Goal: Check status: Check status

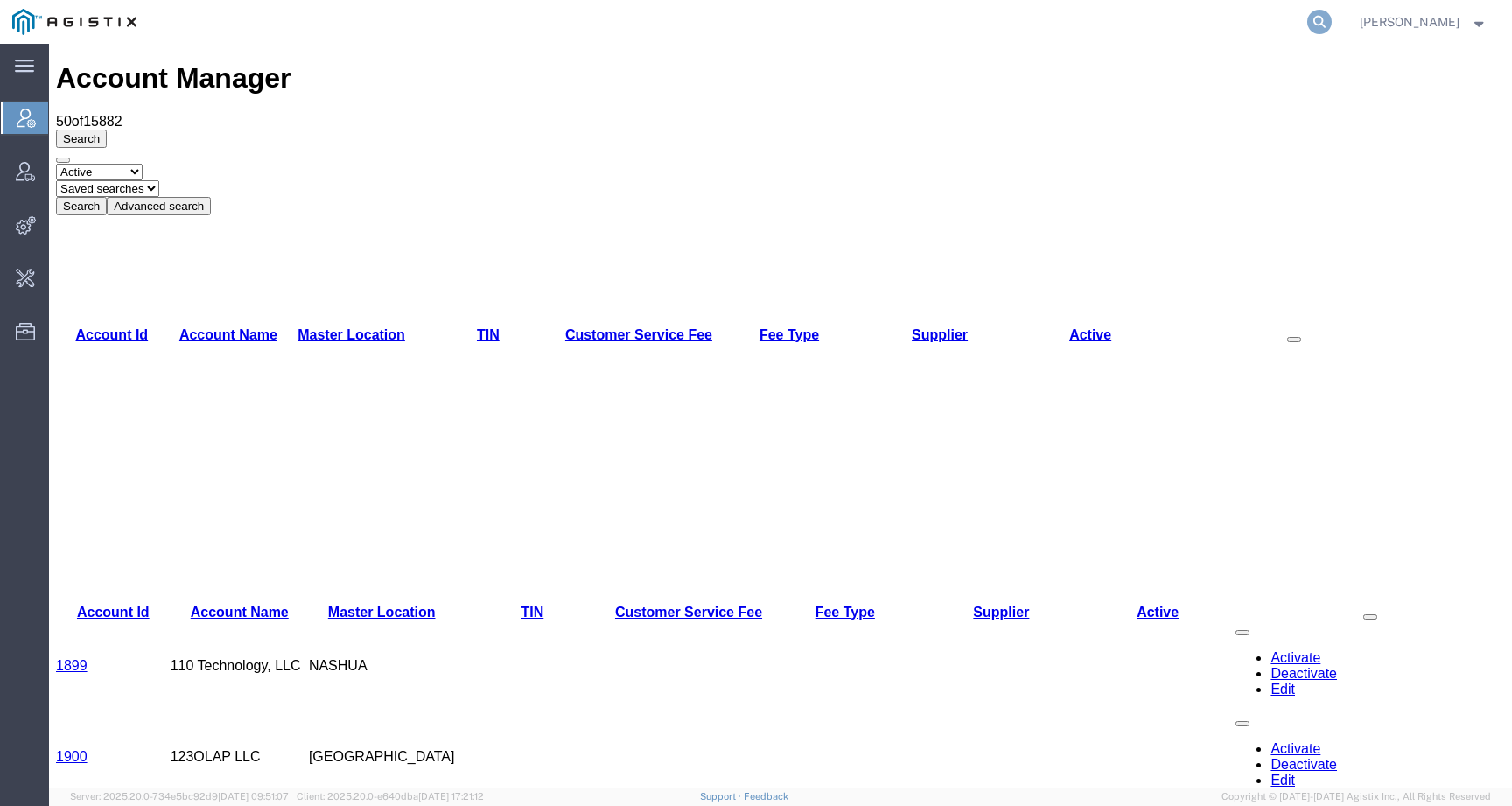
click at [1332, 26] on icon at bounding box center [1319, 22] width 25 height 25
click at [1275, 26] on input "search" at bounding box center [1041, 22] width 532 height 42
paste input "57082035"
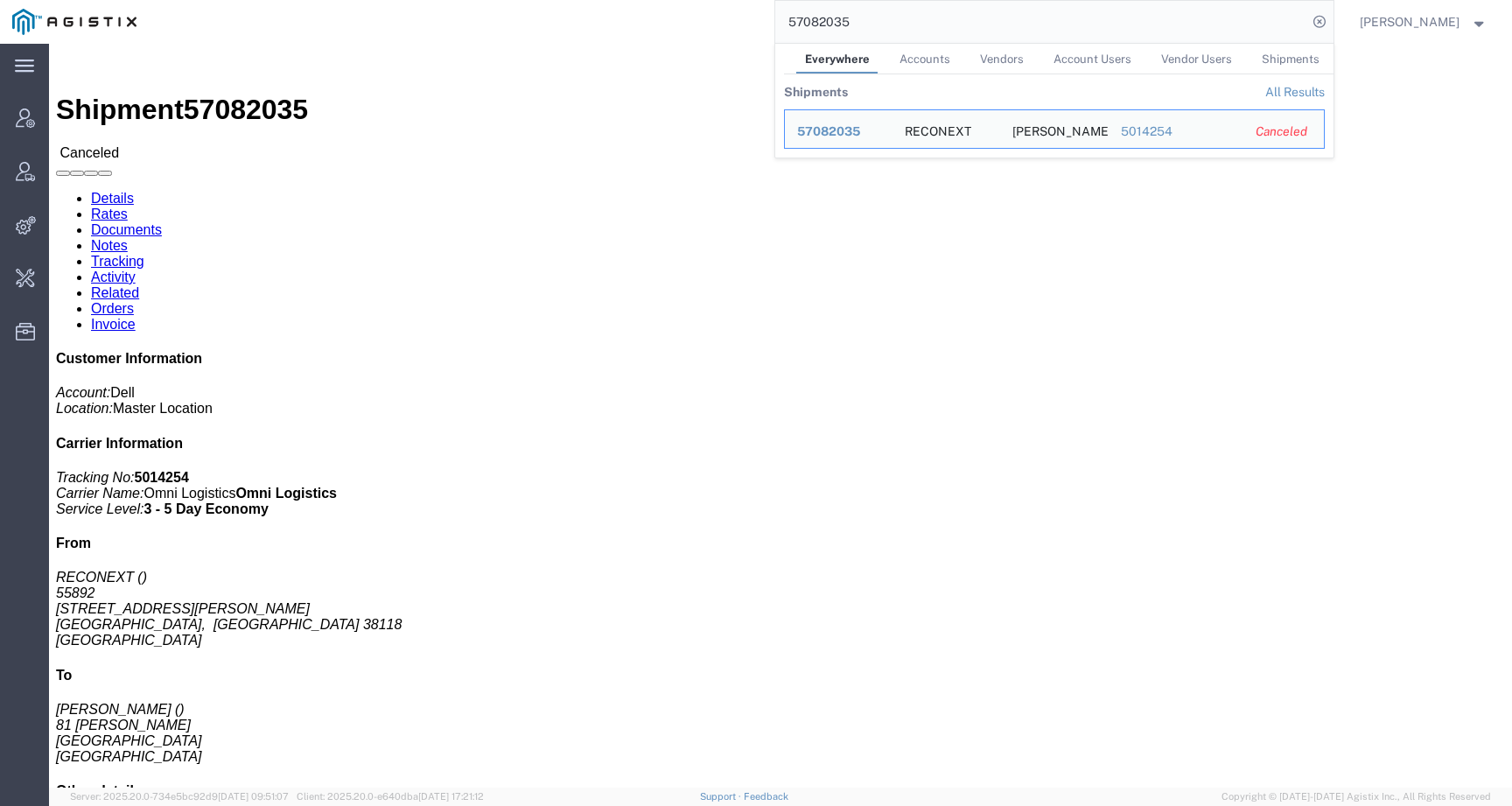
click div "Ship From RECONEXT 55892 5010 TUGGLE ROAD MEMPHIS, TN 38118 United States Ship …"
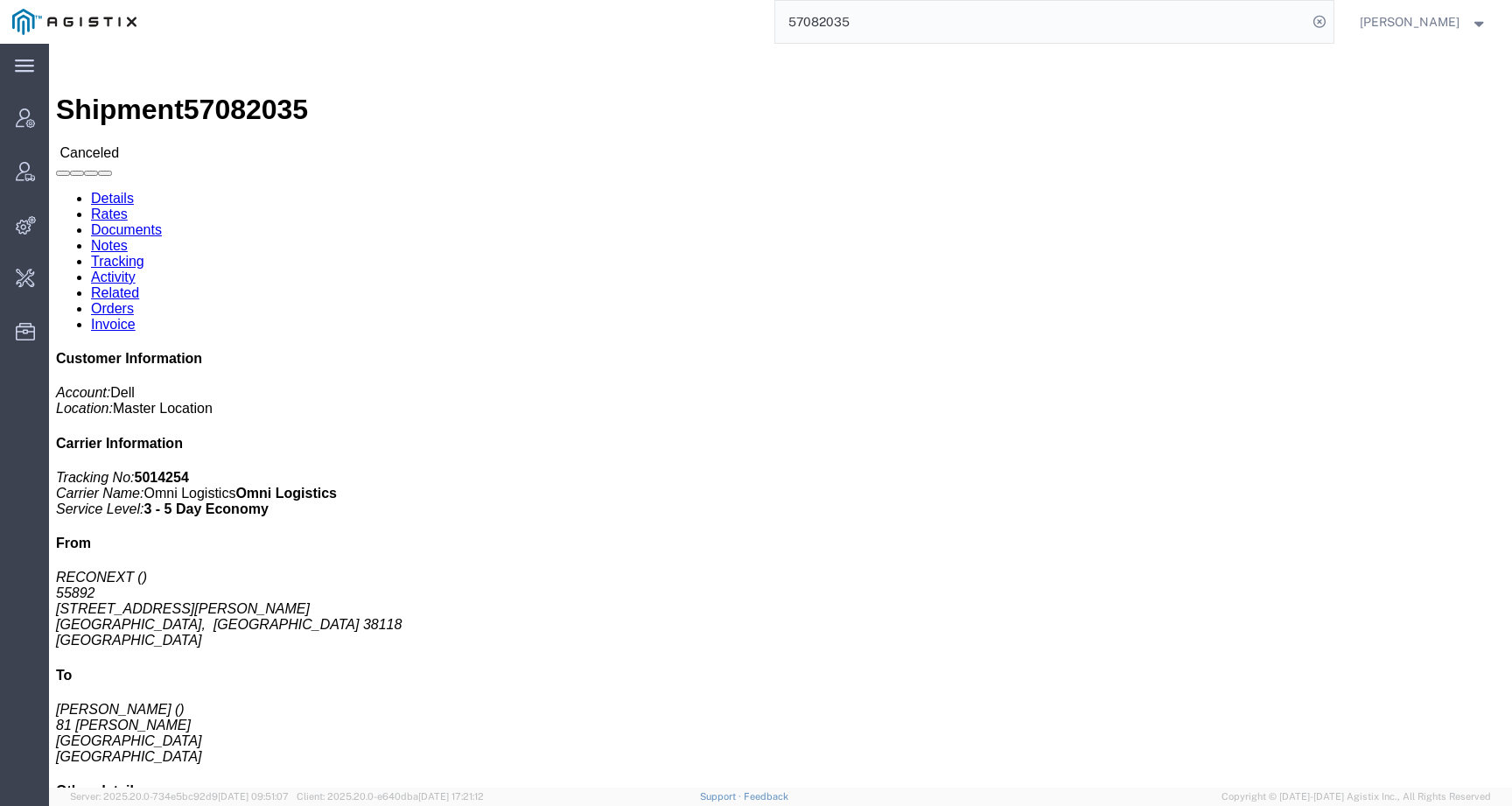
click div "Customer Information Account: Dell Location: Master Location Carrier Informatio…"
click b "5014254"
copy b "5014254"
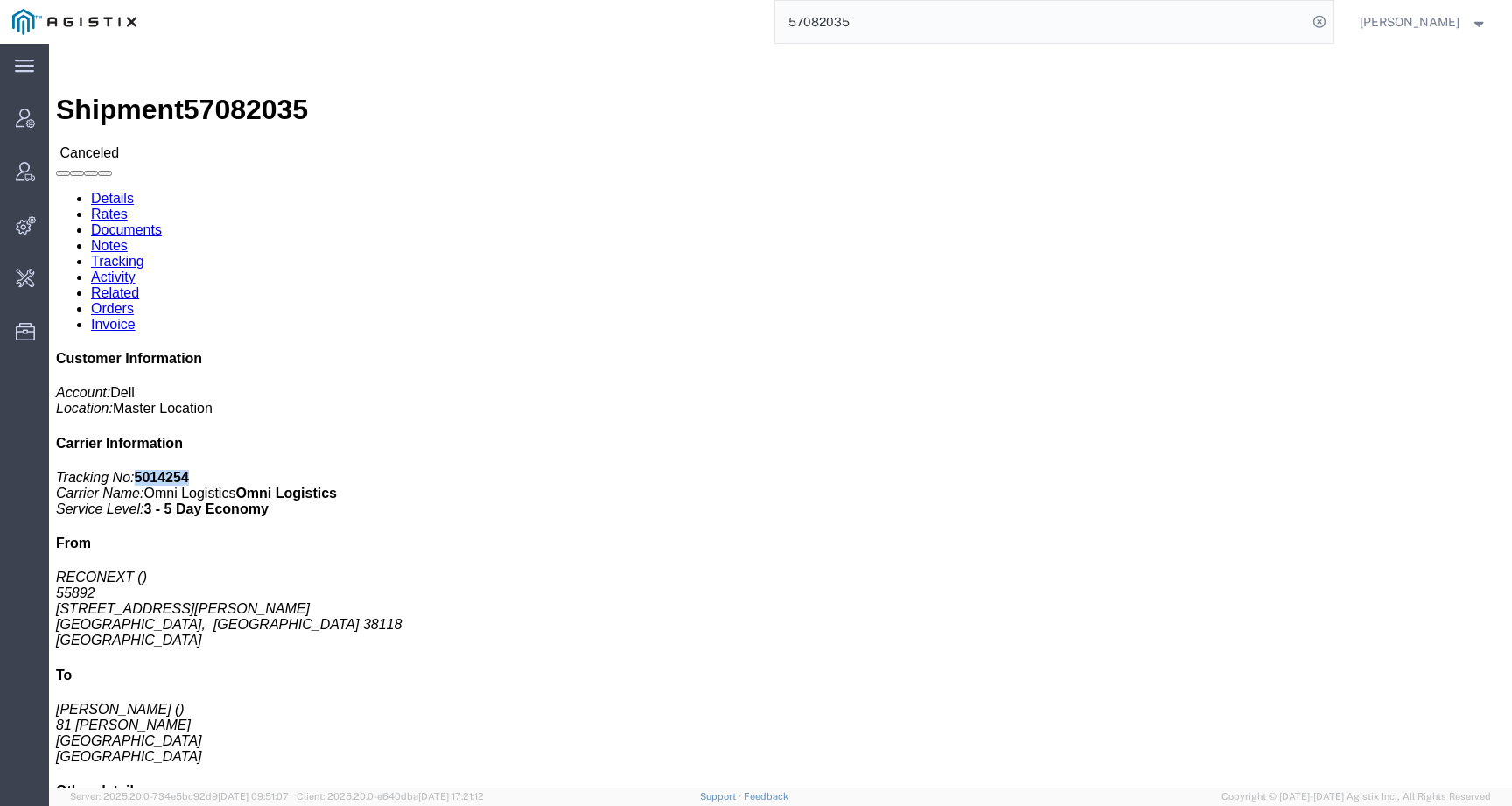
click link "Activity"
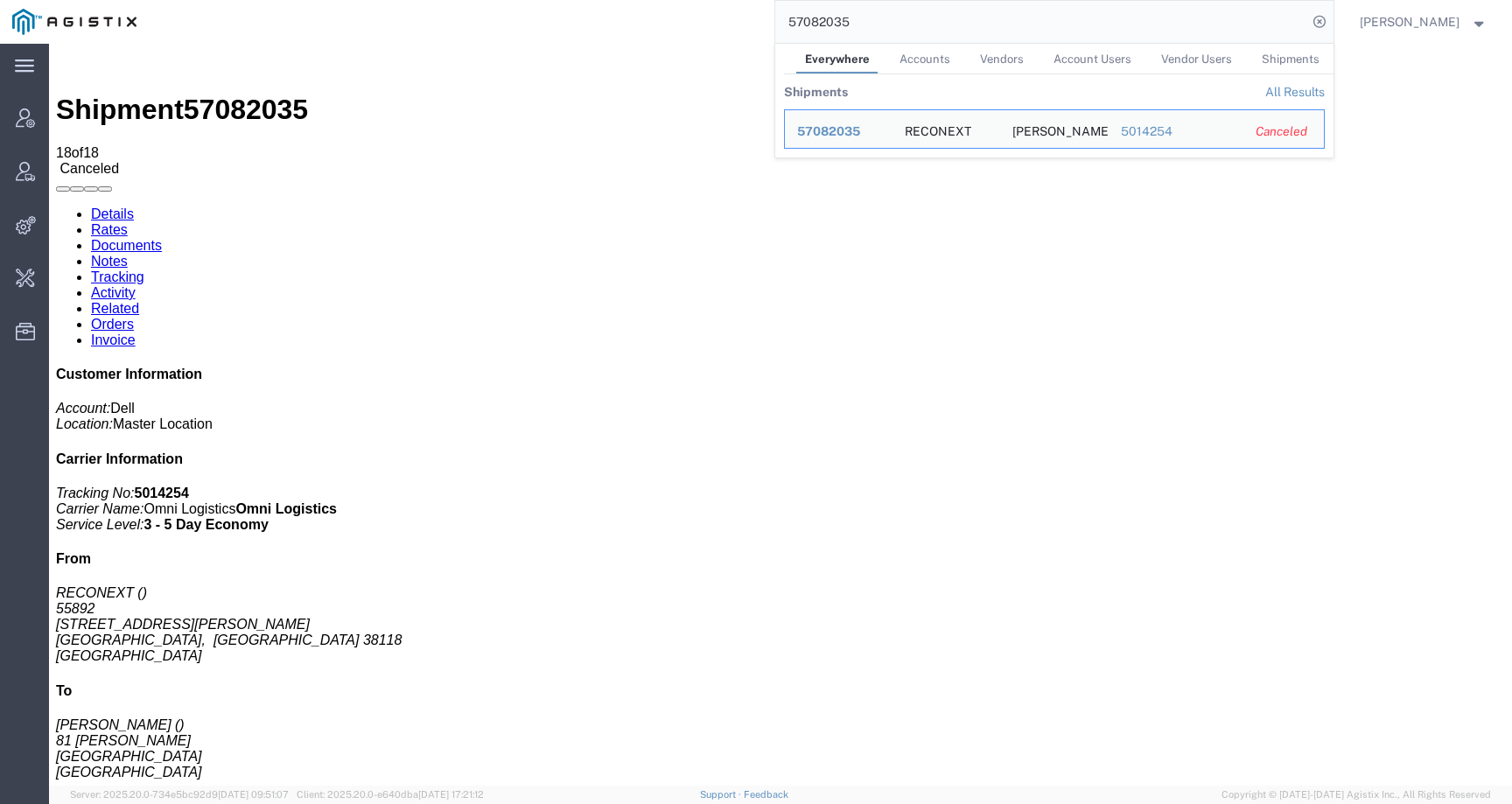
drag, startPoint x: 894, startPoint y: 19, endPoint x: 719, endPoint y: 19, distance: 175.0
click at [719, 19] on div "57082035 Everywhere Accounts Vendors Account Users Vendor Users Shipments Shipm…" at bounding box center [742, 22] width 1185 height 44
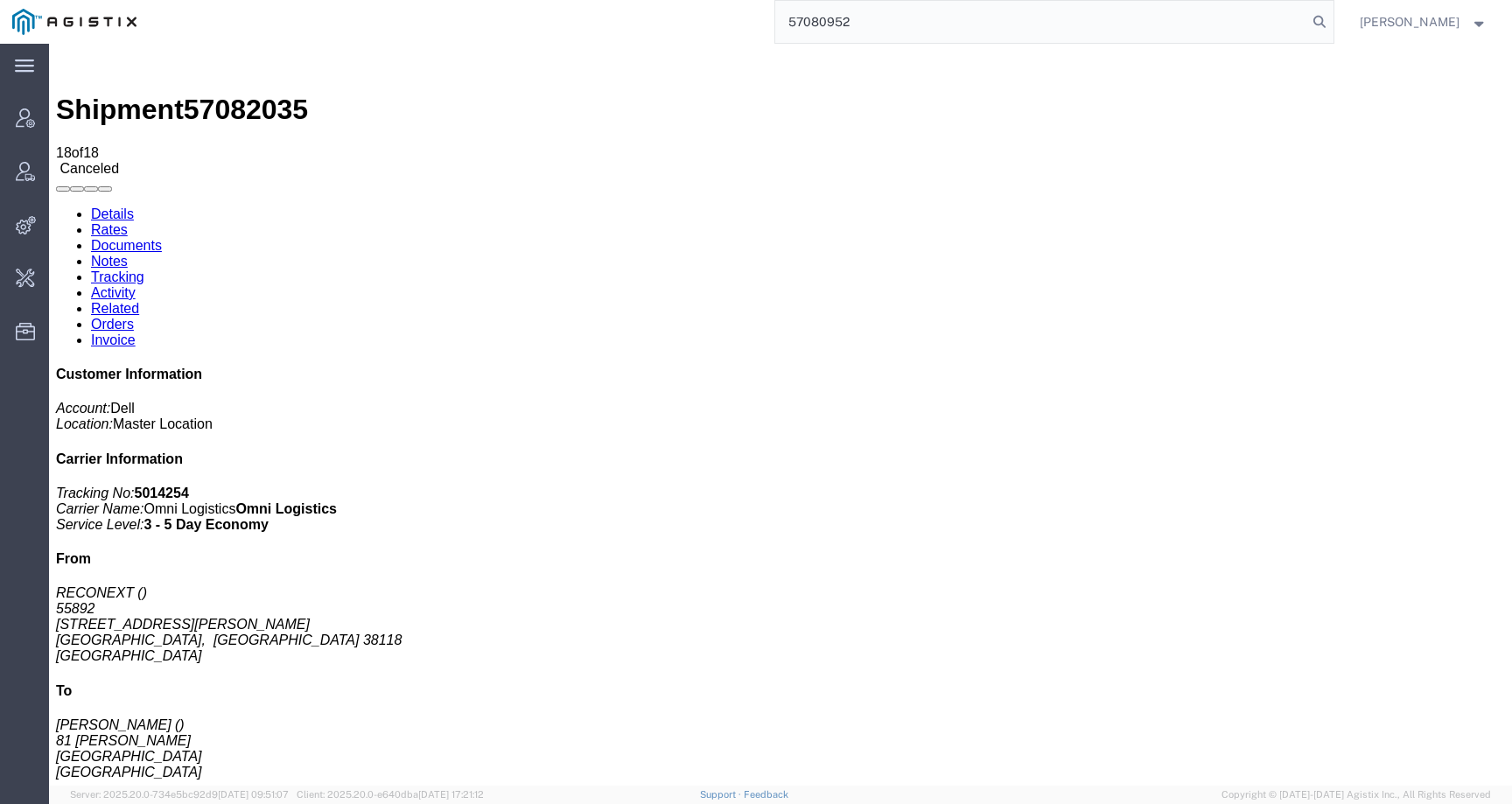
type input "57080952"
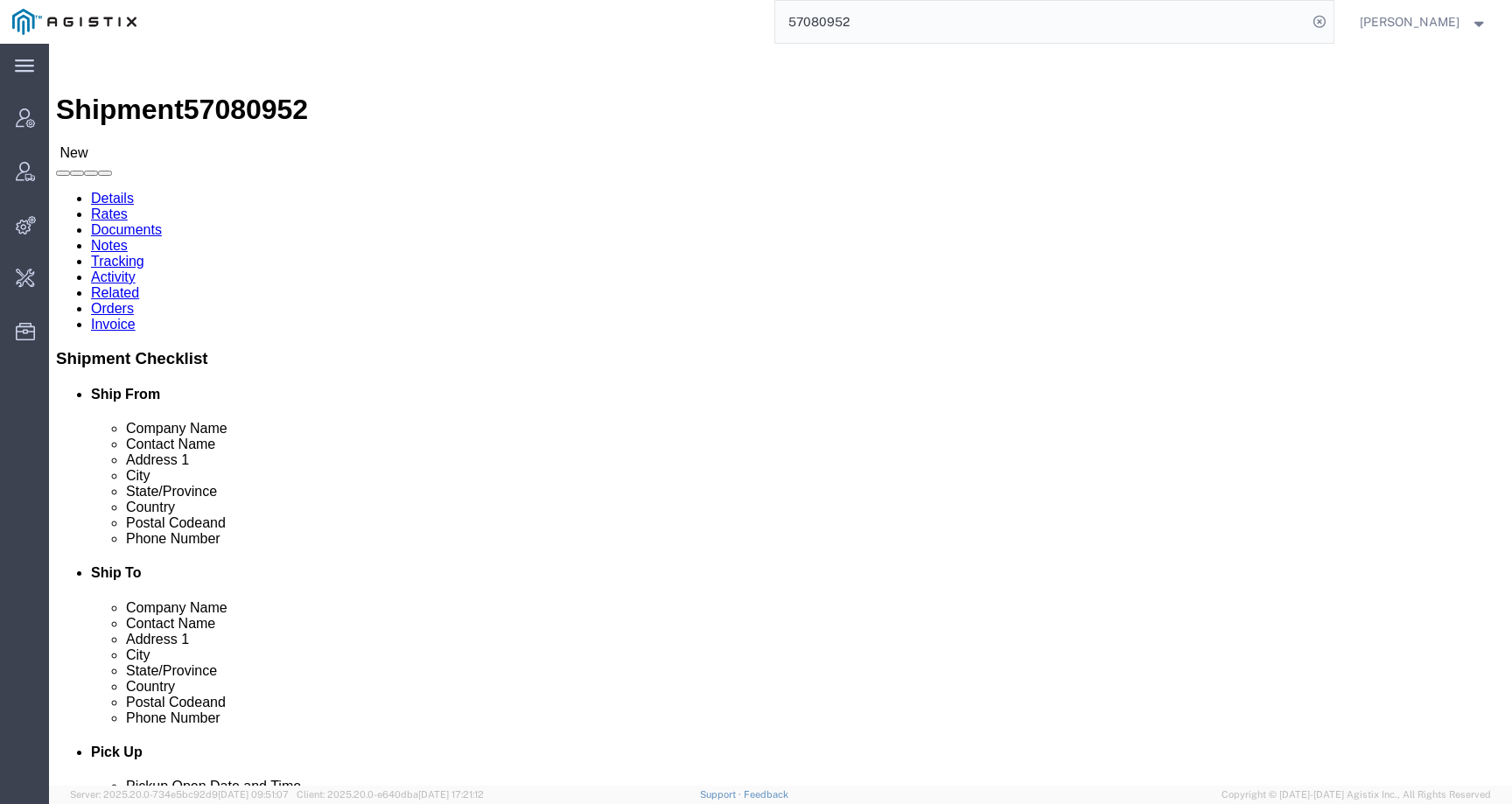
click div "Shipment Detail Multi-stop Ship From LKQ Corporation (shipper) 1210 511 Gap Cre…"
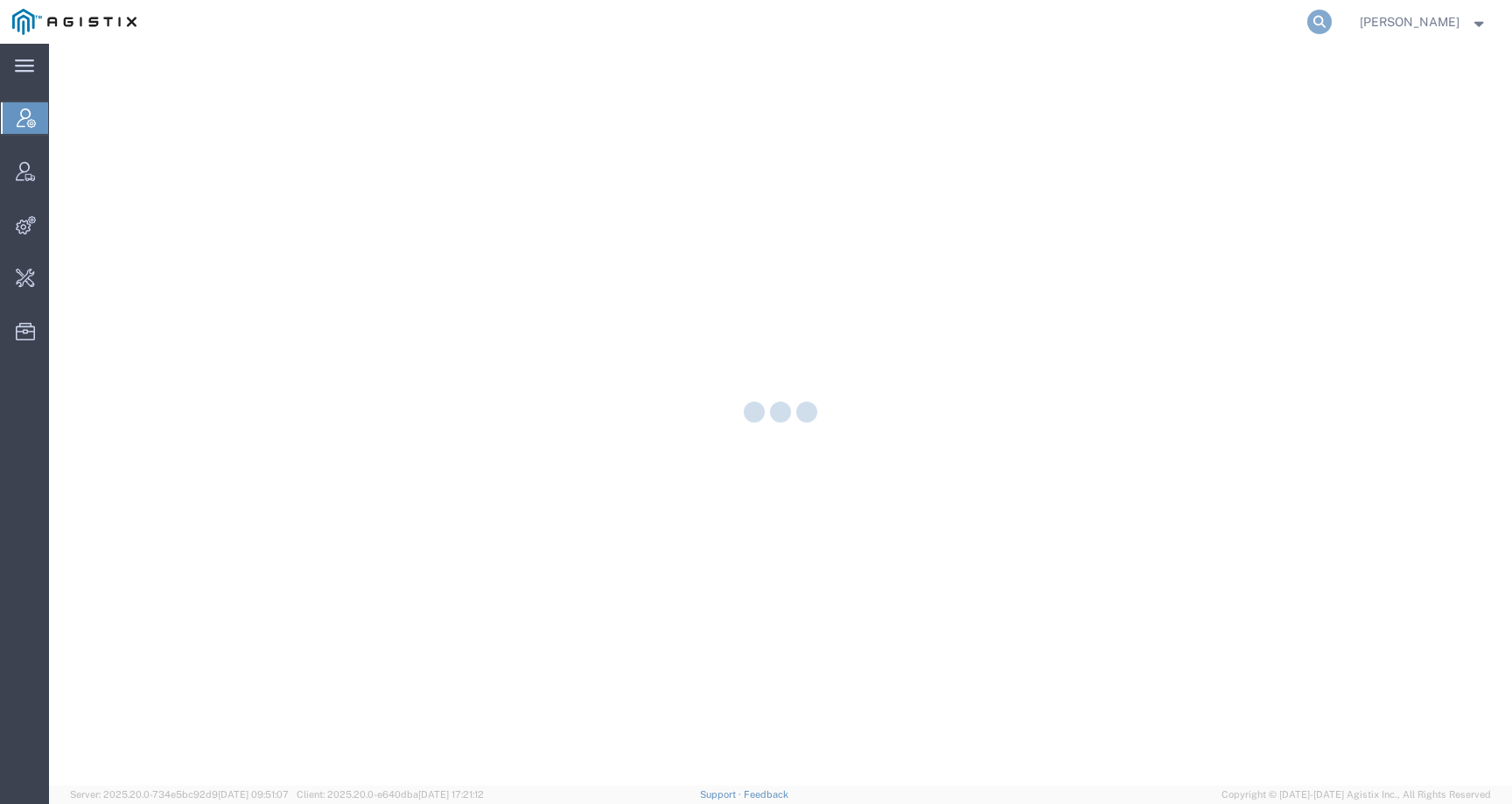
click at [1332, 28] on icon at bounding box center [1319, 22] width 25 height 25
click at [1300, 25] on input "search" at bounding box center [1041, 22] width 532 height 42
paste input "57080952"
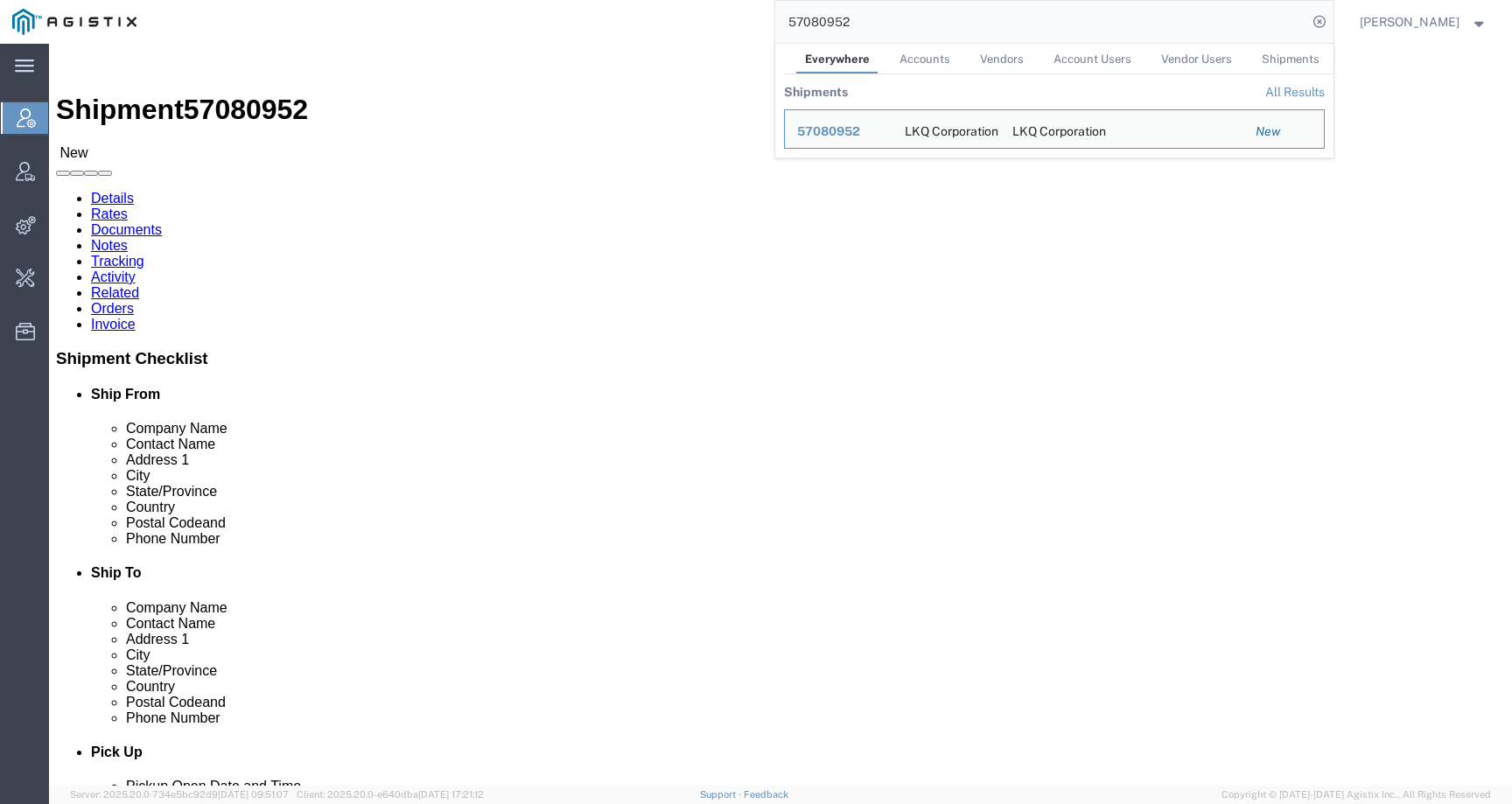
click link "Activity"
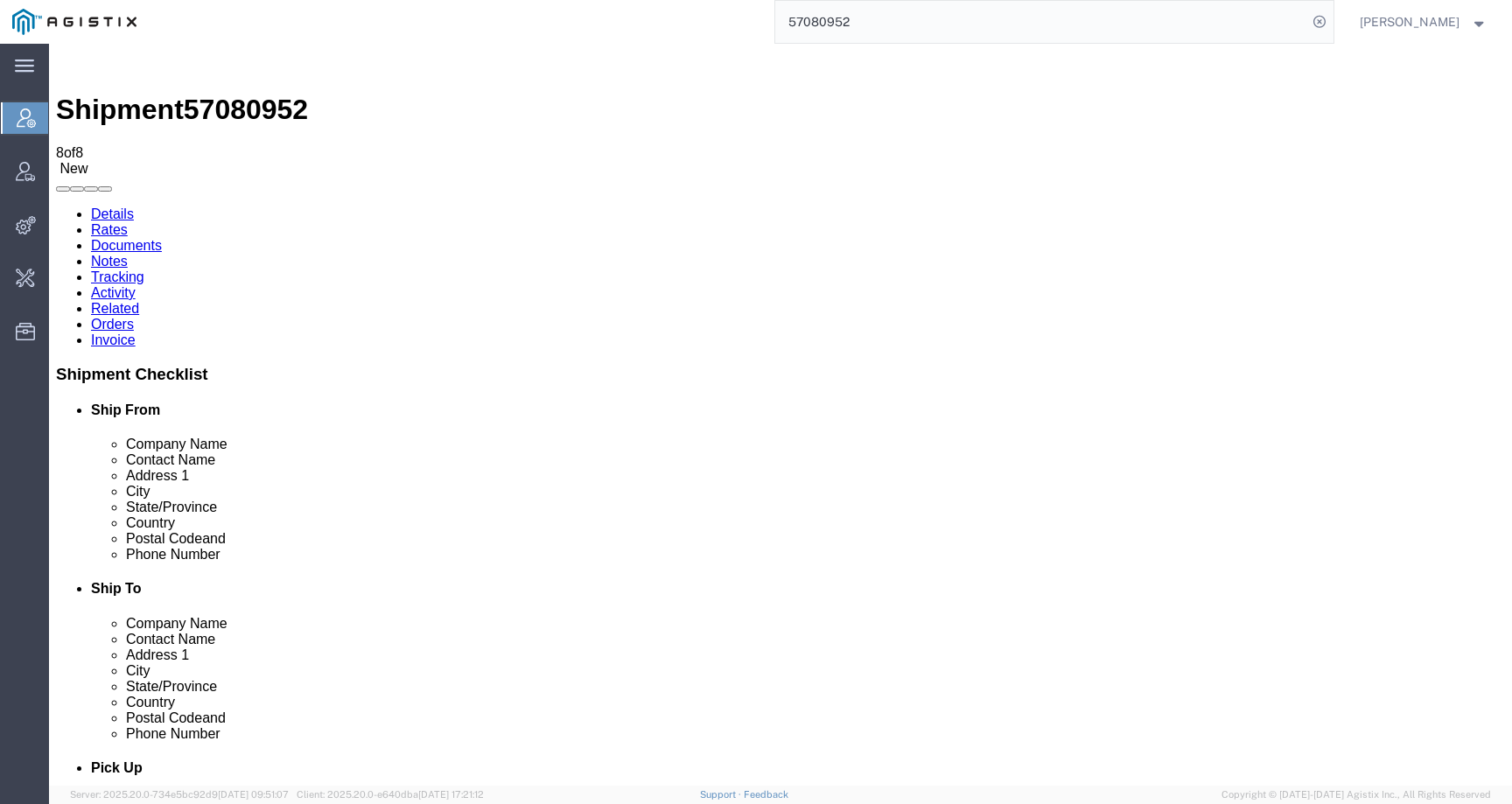
click at [128, 207] on link "Details" at bounding box center [112, 214] width 43 height 15
click link "Activity"
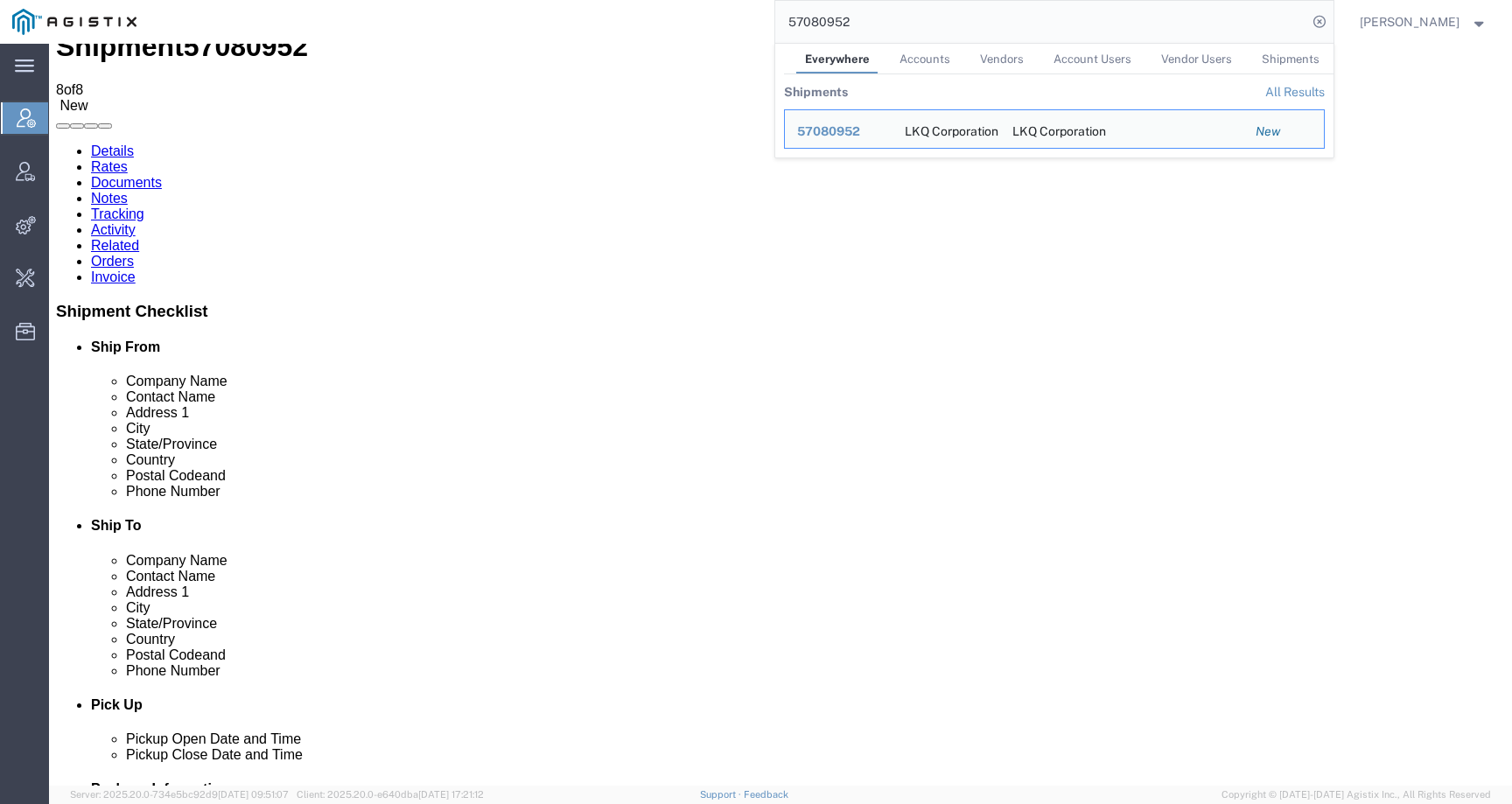
drag, startPoint x: 869, startPoint y: 26, endPoint x: 782, endPoint y: 25, distance: 87.0
click at [782, 25] on div "57080952 Everywhere Accounts Vendors Account Users Vendor Users Shipments Shipm…" at bounding box center [742, 22] width 1185 height 44
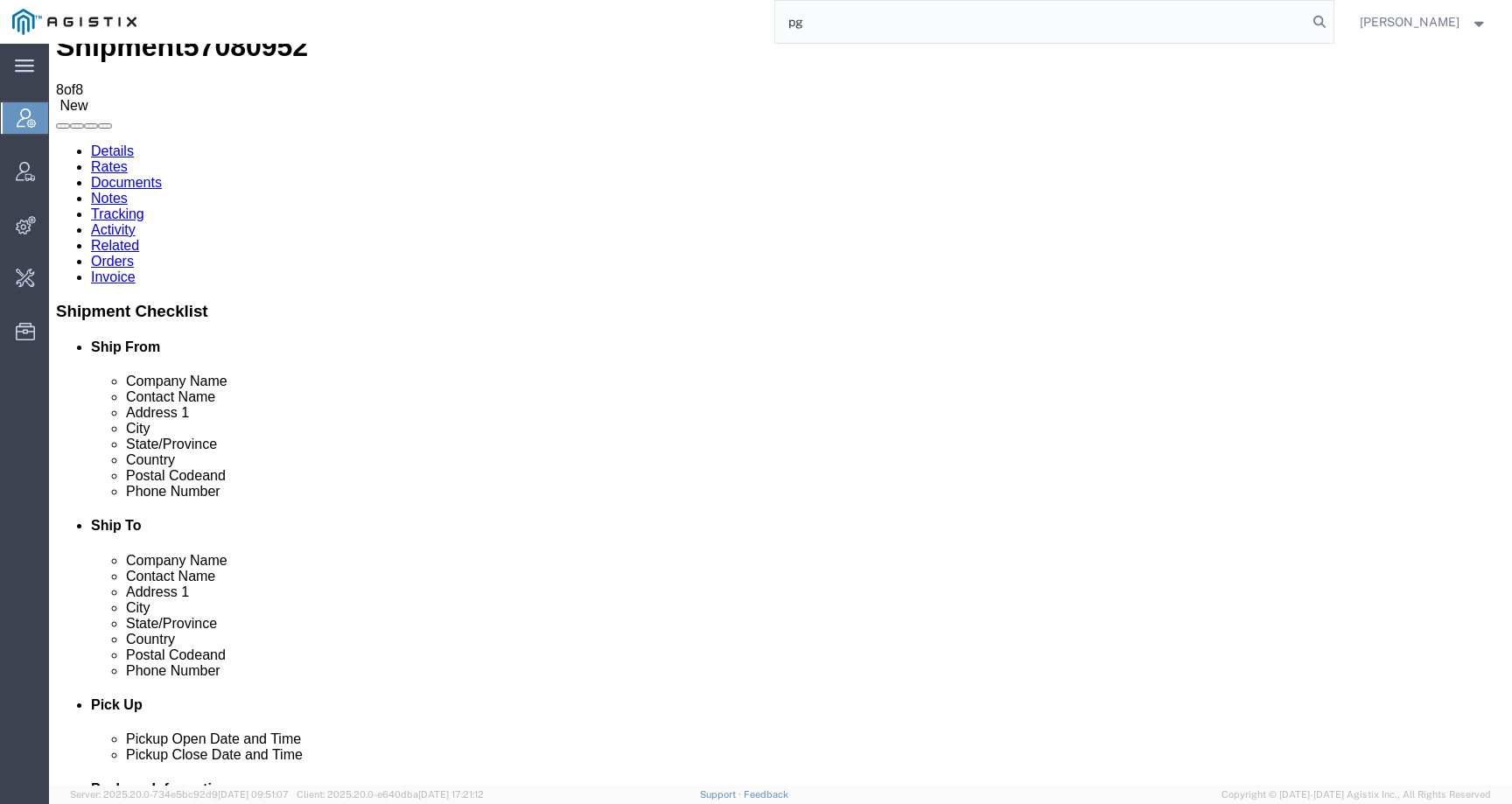
click at [699, 31] on div "pg" at bounding box center [742, 22] width 1185 height 44
drag, startPoint x: 846, startPoint y: 22, endPoint x: 718, endPoint y: 22, distance: 128.0
click at [718, 22] on div "pg" at bounding box center [742, 22] width 1185 height 44
paste input "PG&E"
type input "PG&E"
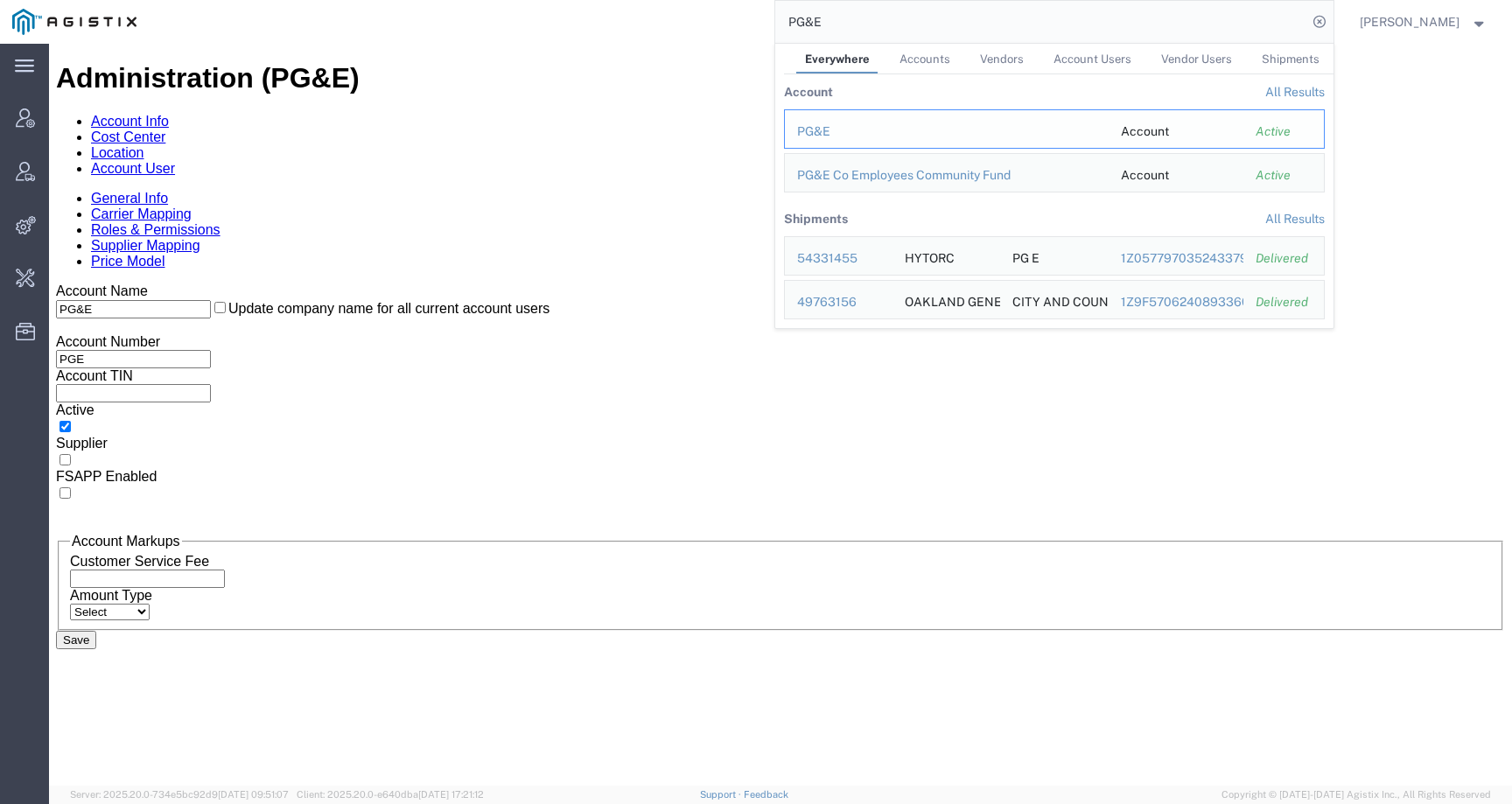
click at [846, 130] on div "PG&E" at bounding box center [947, 132] width 300 height 18
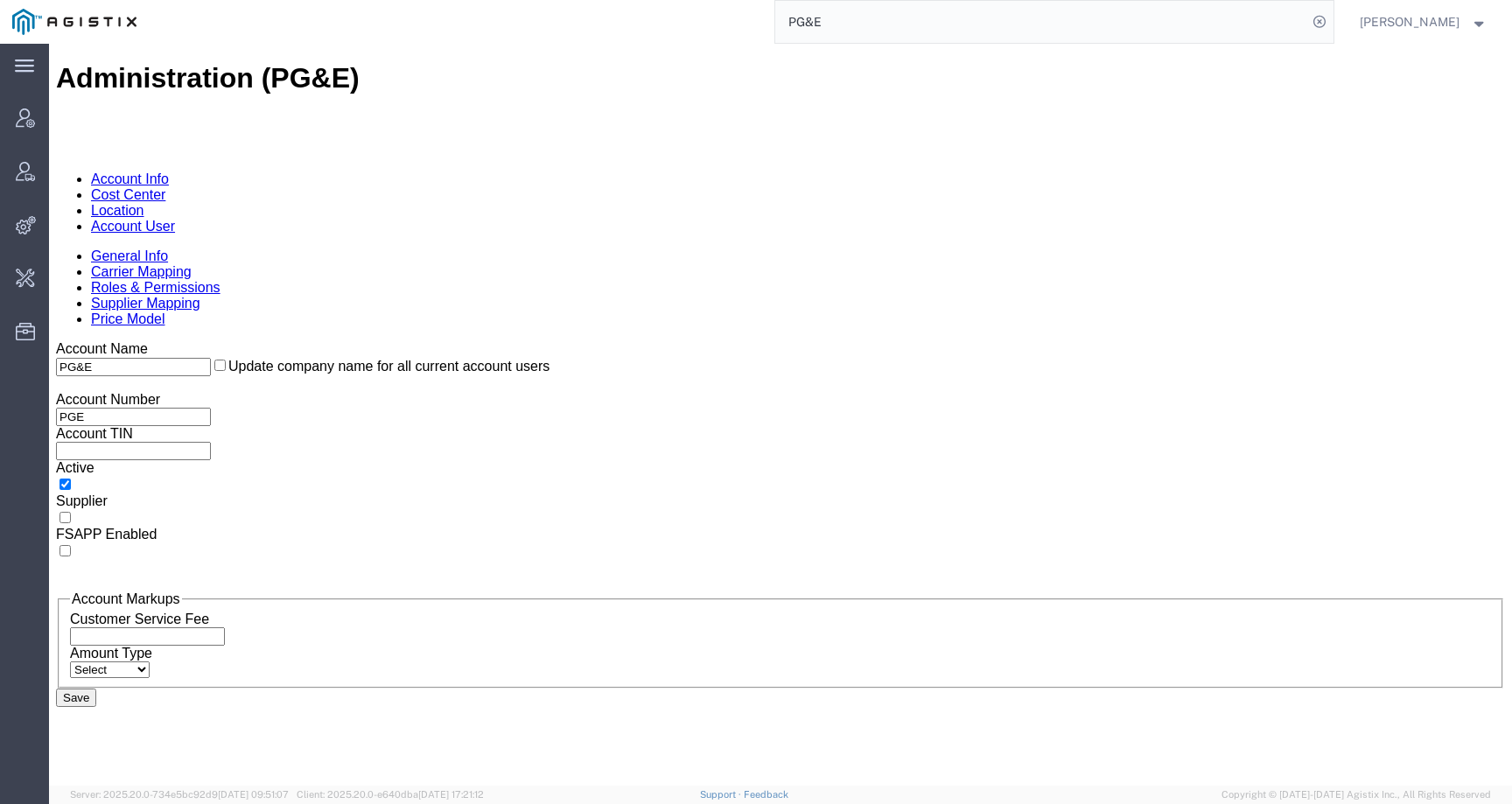
click at [175, 219] on link "Account User" at bounding box center [133, 226] width 84 height 15
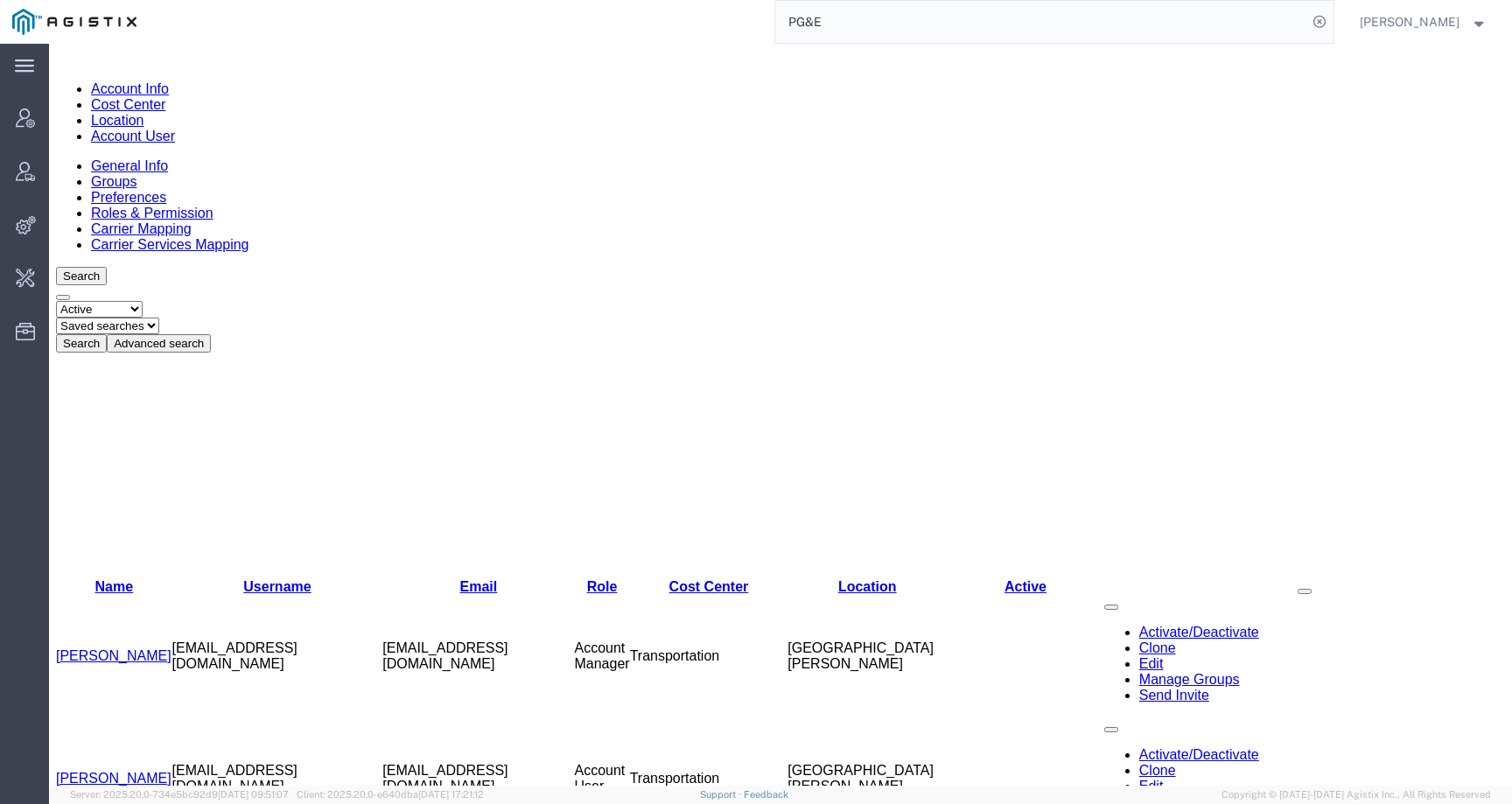
scroll to position [120, 0]
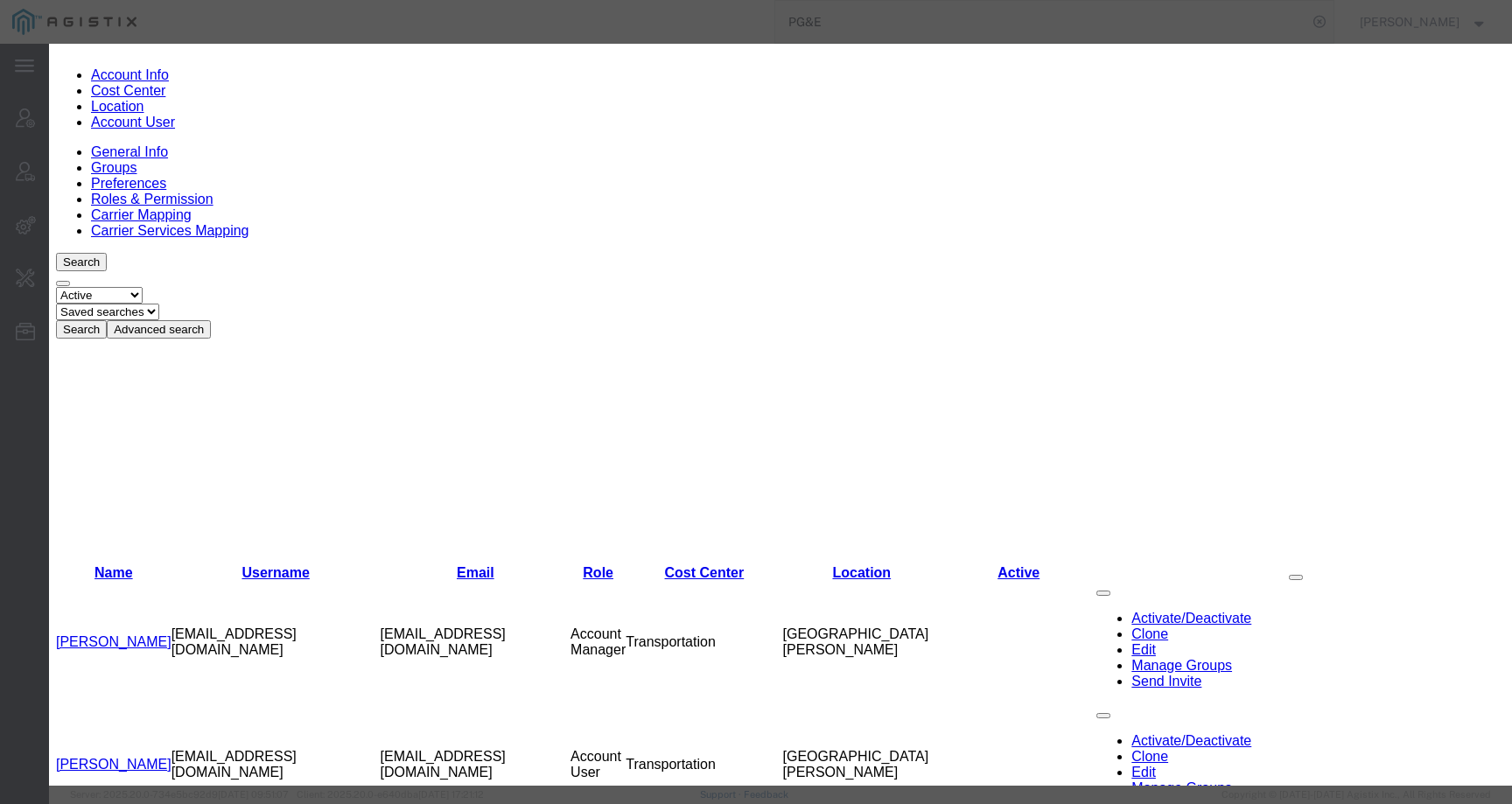
select select "COSTCENTER"
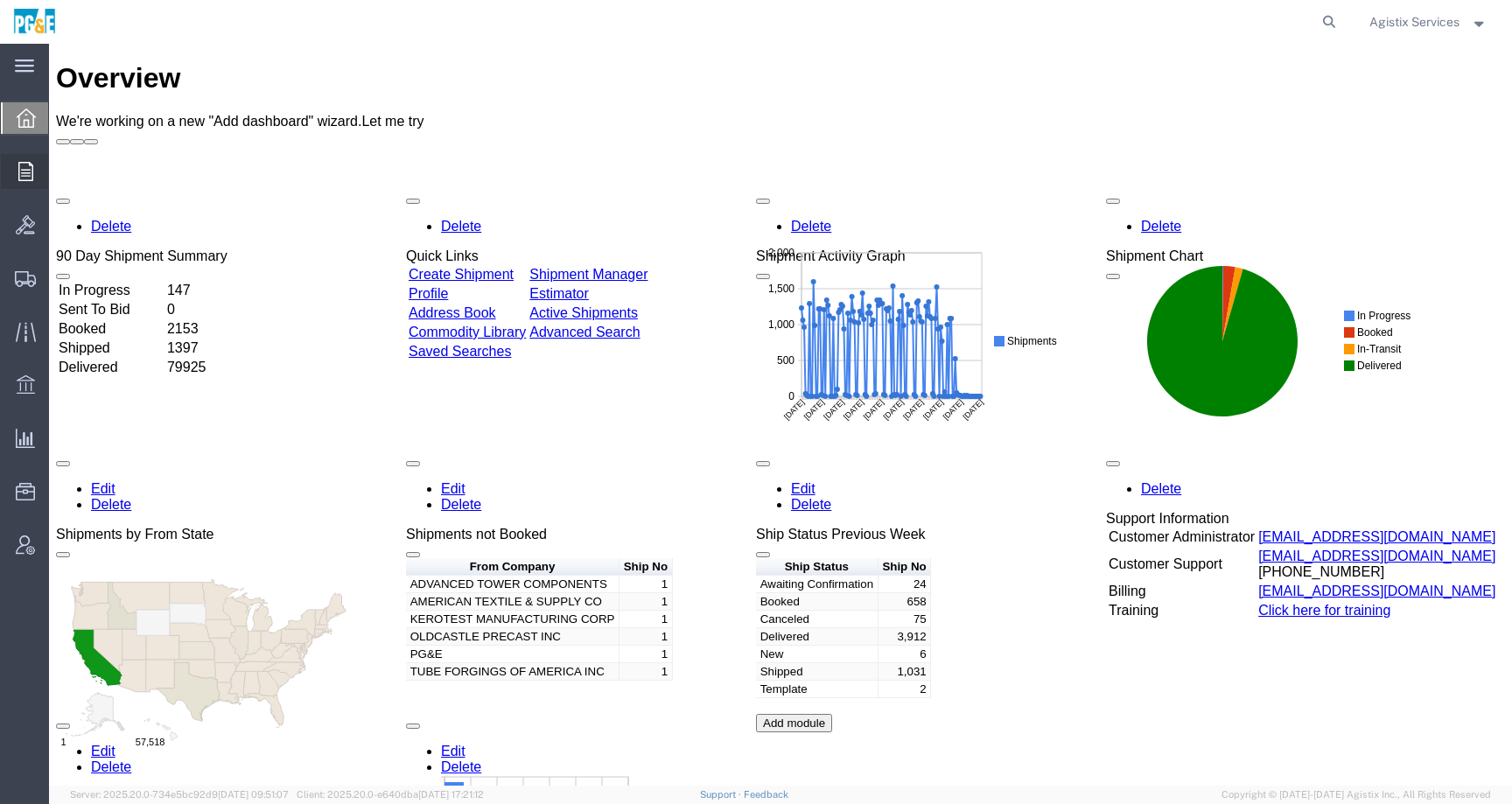
click at [17, 171] on div at bounding box center [25, 171] width 49 height 35
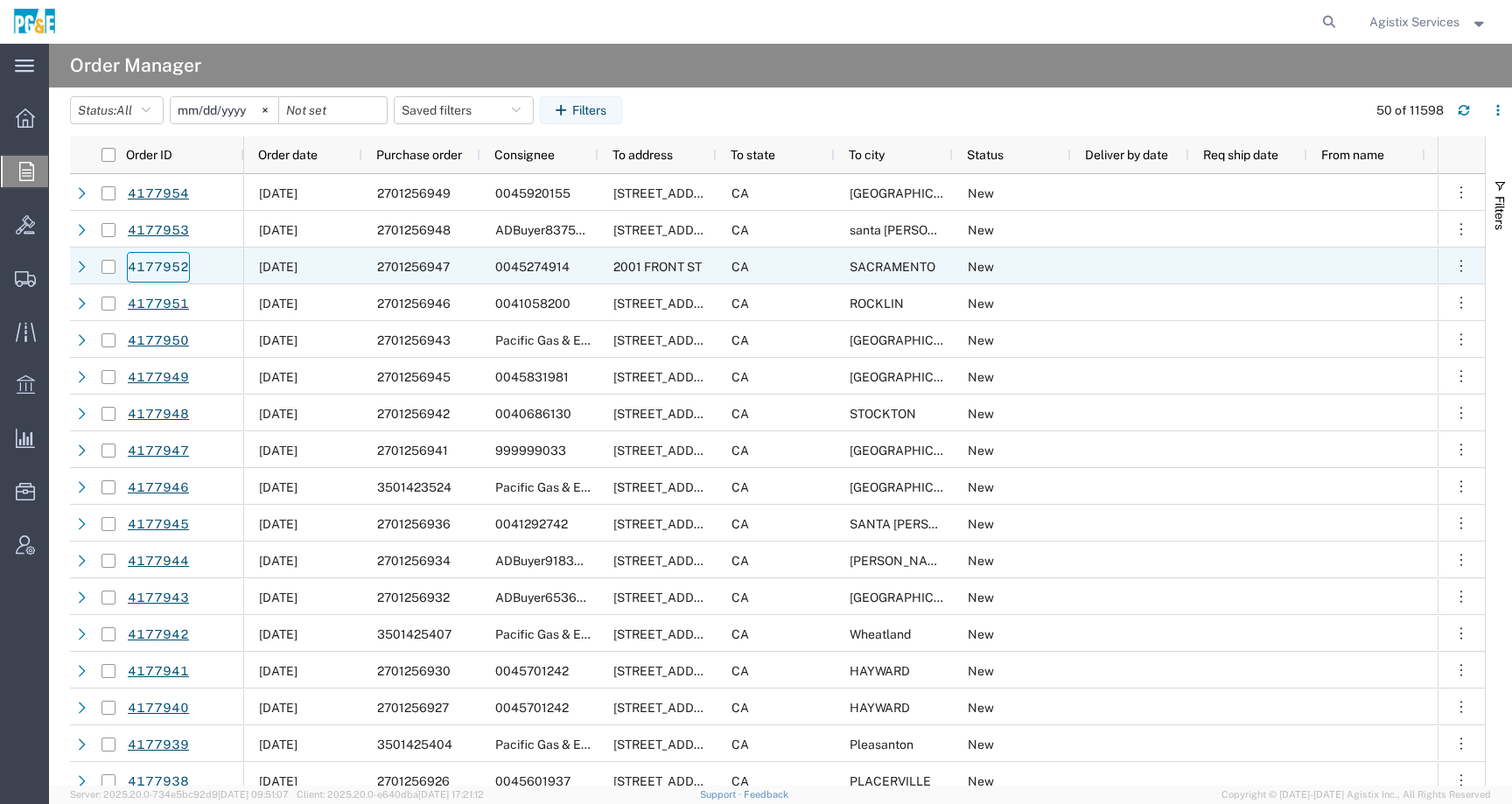
click at [150, 269] on link "4177952" at bounding box center [158, 267] width 63 height 31
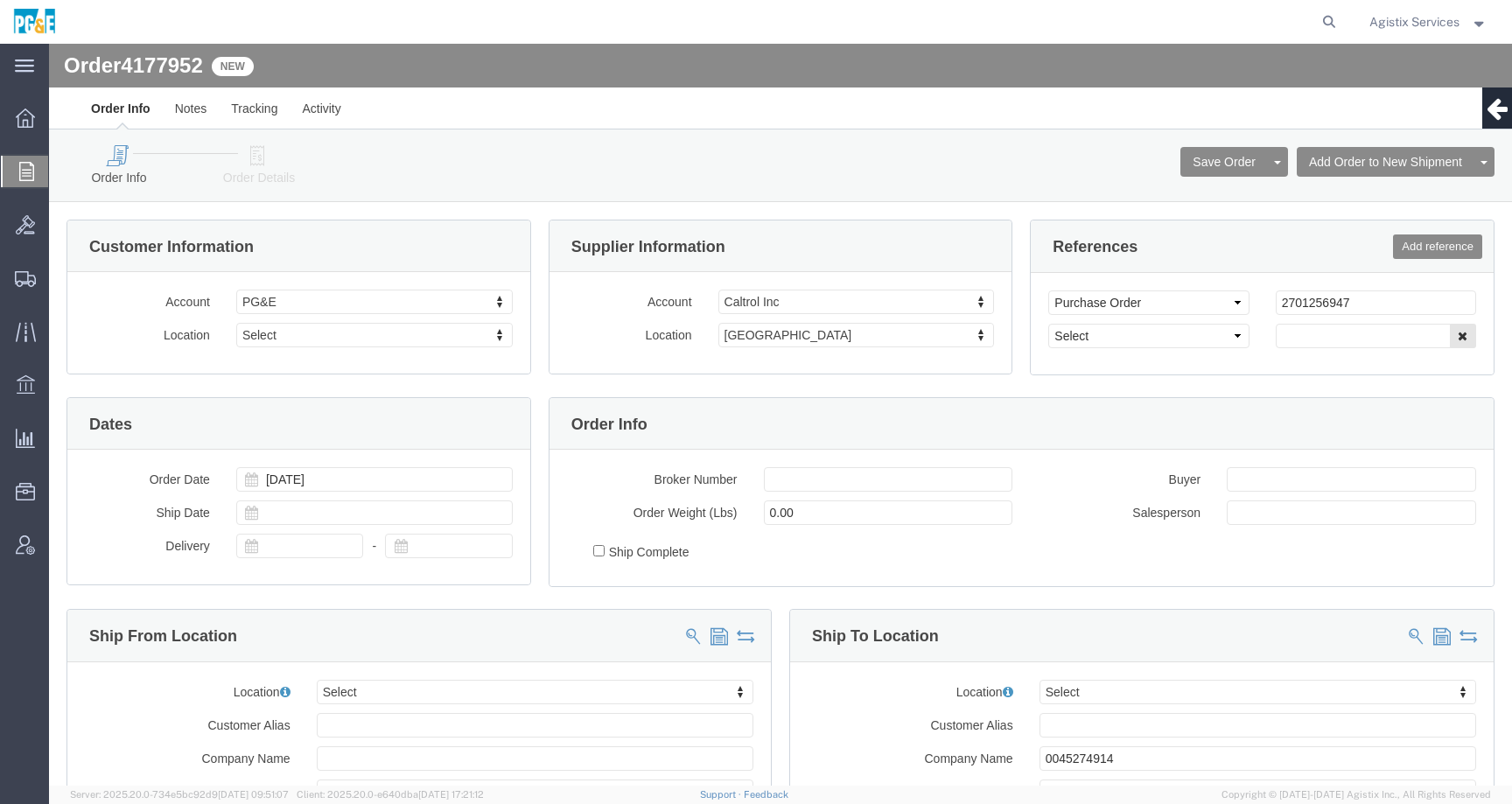
select select
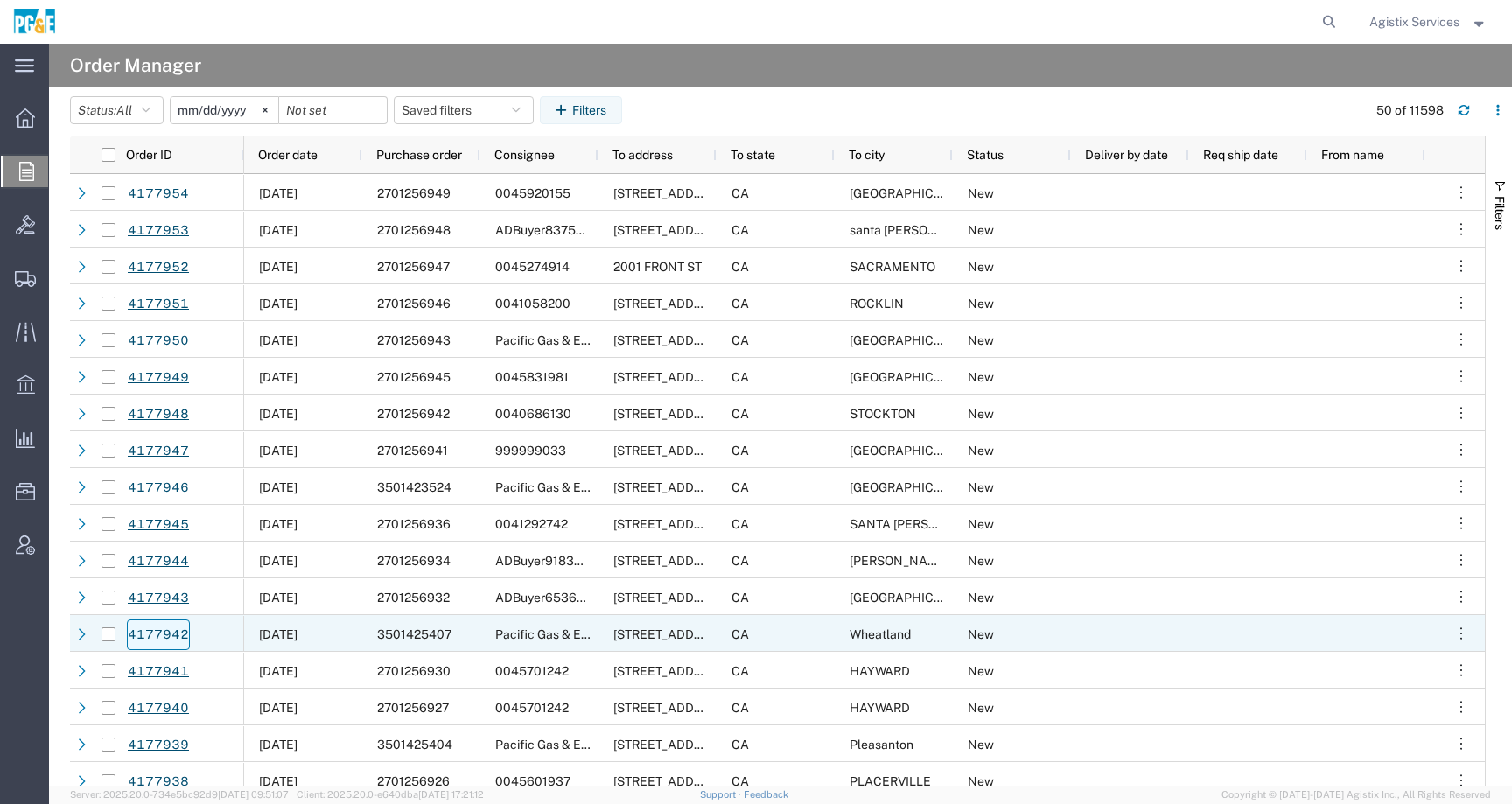
click at [166, 632] on link "4177942" at bounding box center [158, 634] width 63 height 31
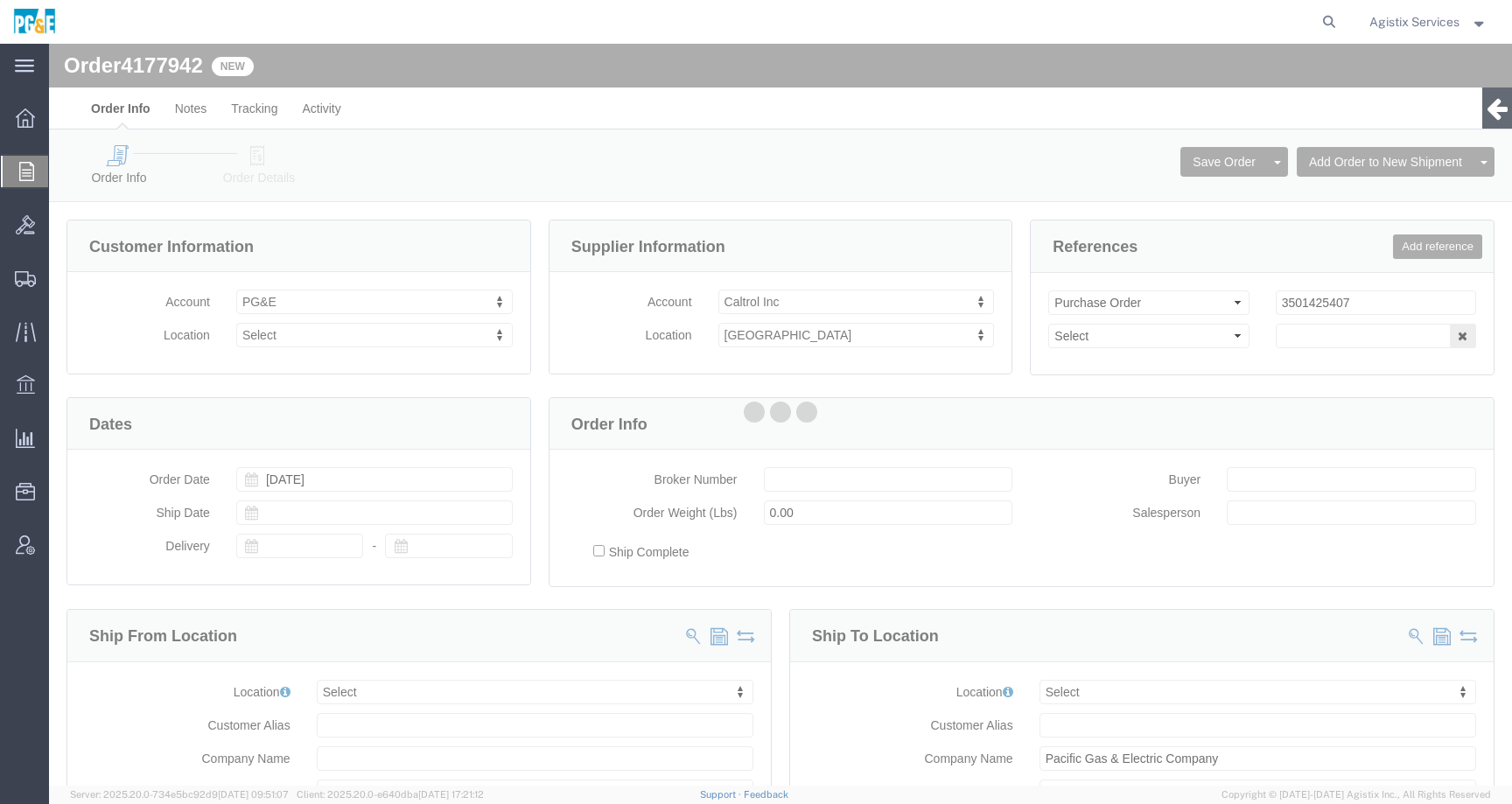
select select
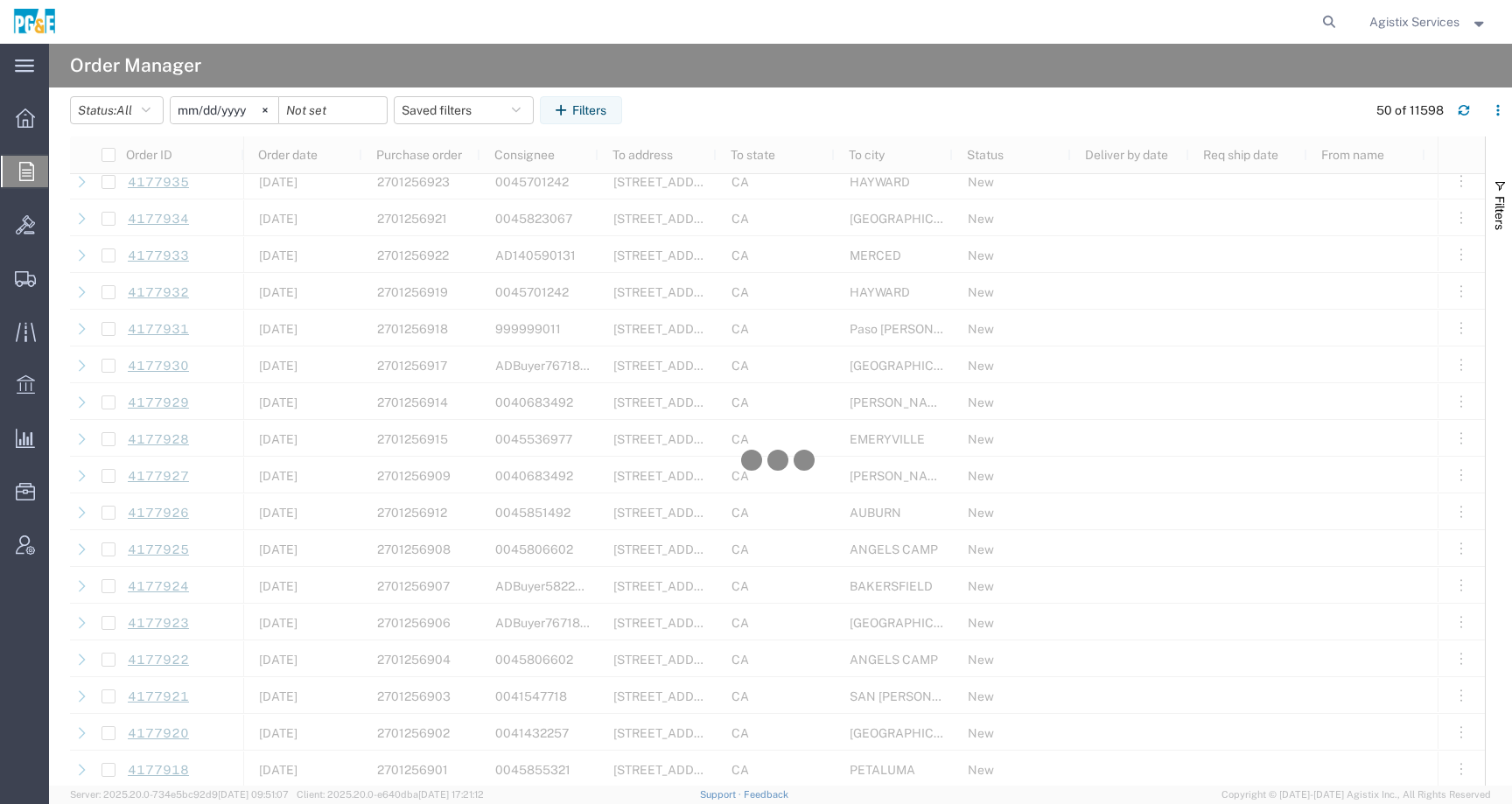
scroll to position [1113, 0]
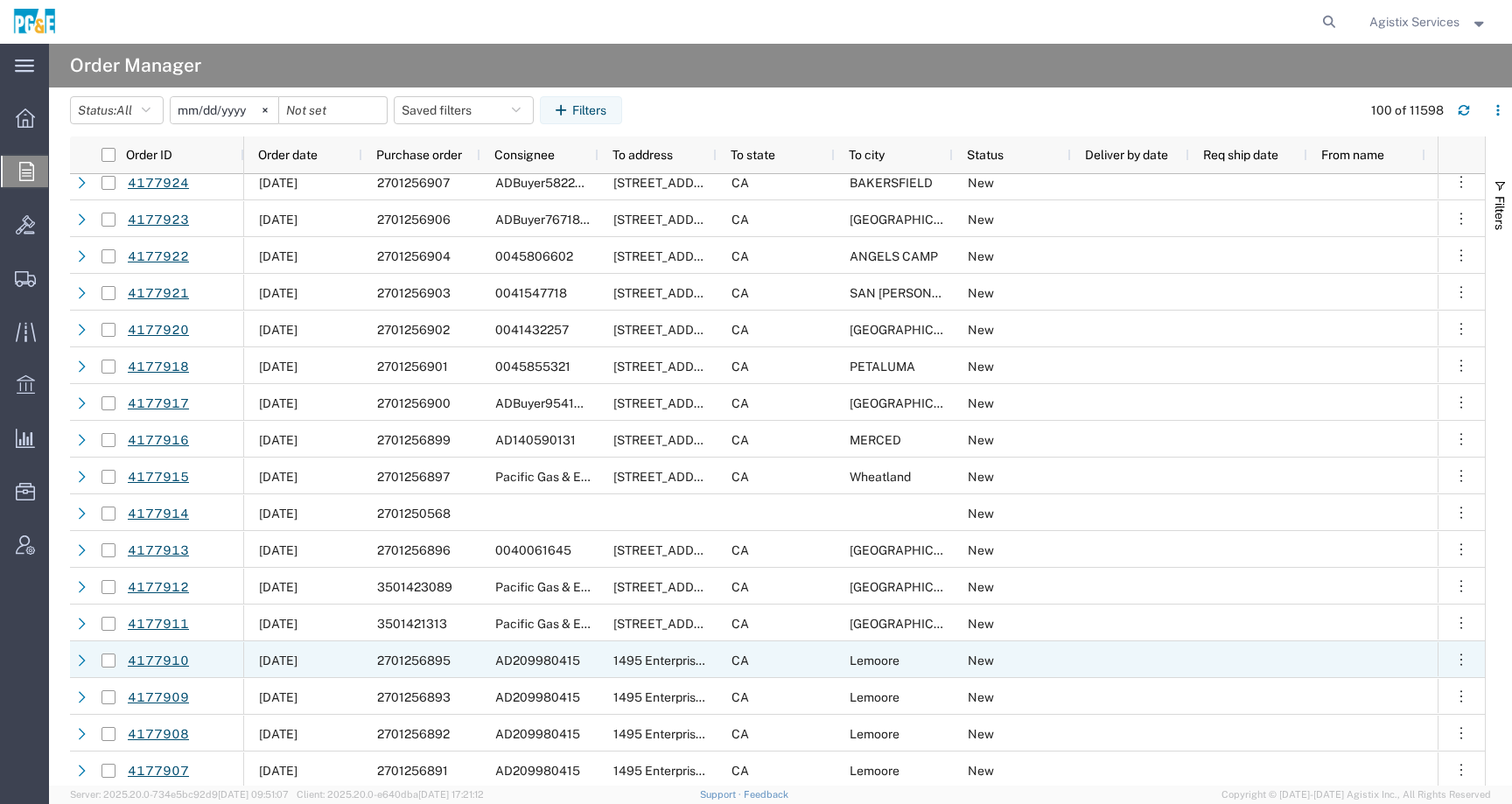
click at [173, 659] on link "4177910" at bounding box center [158, 660] width 63 height 31
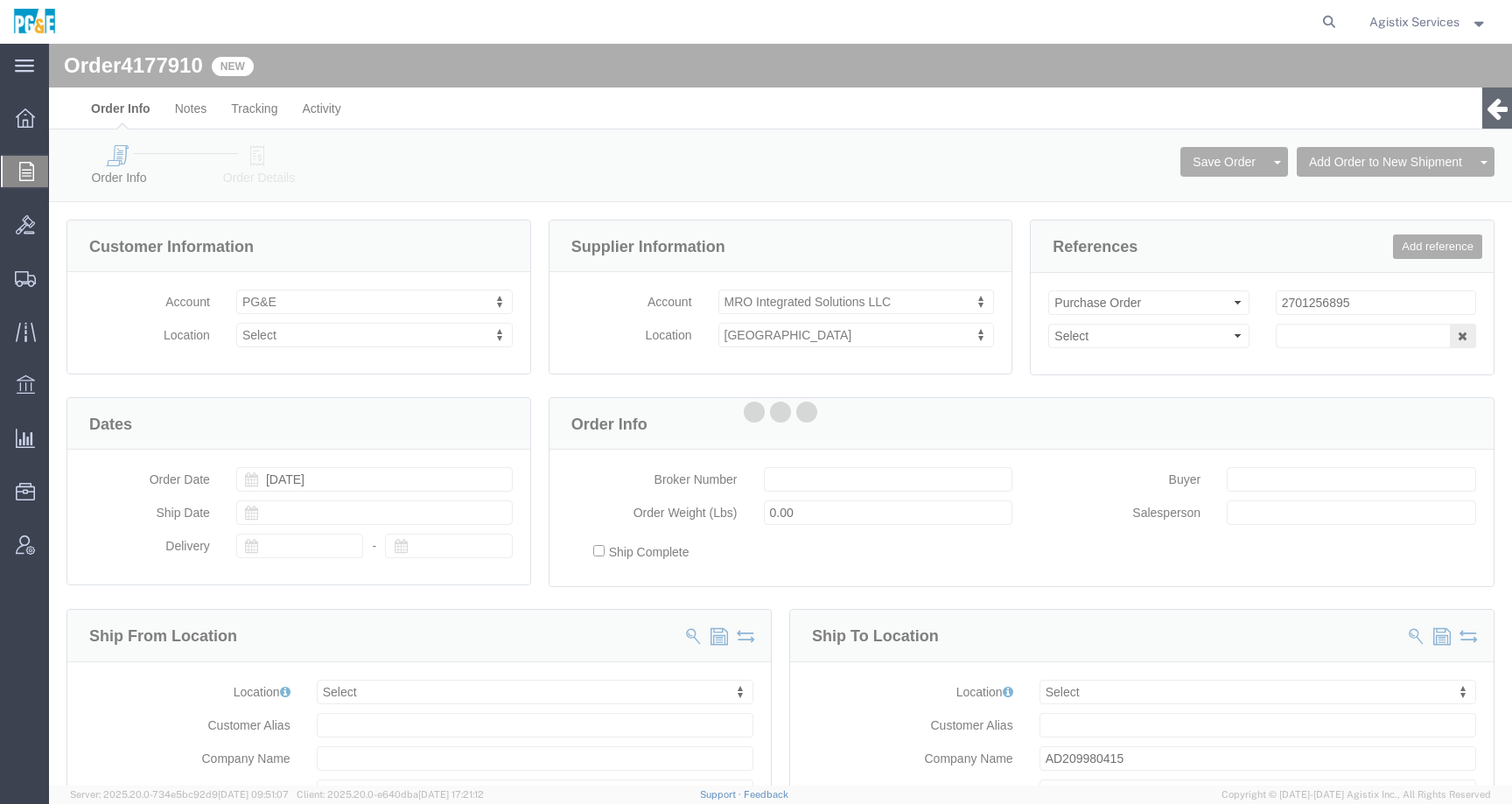
select select
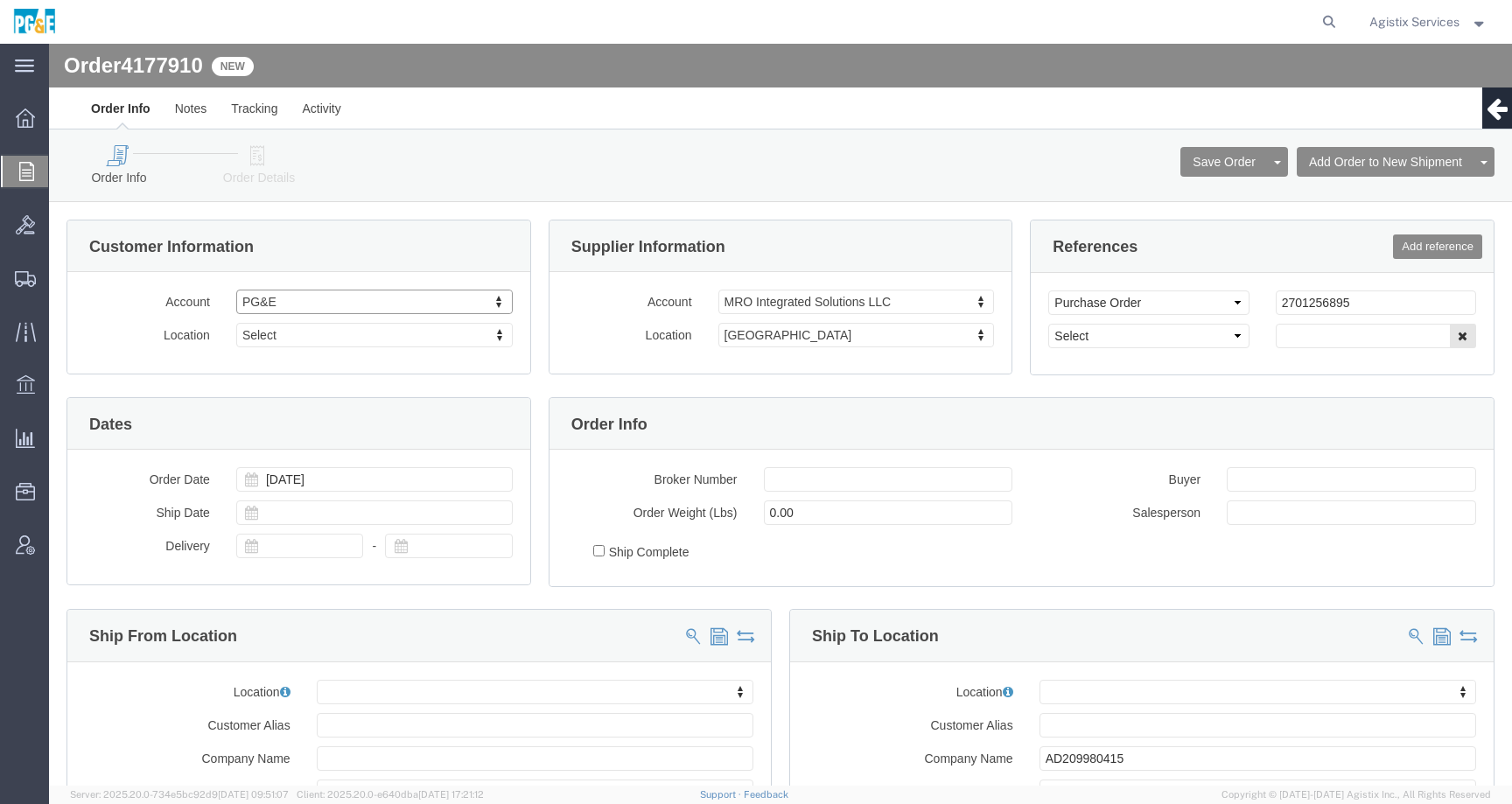
click at [1422, 18] on span "Agistix Services" at bounding box center [1415, 21] width 90 height 19
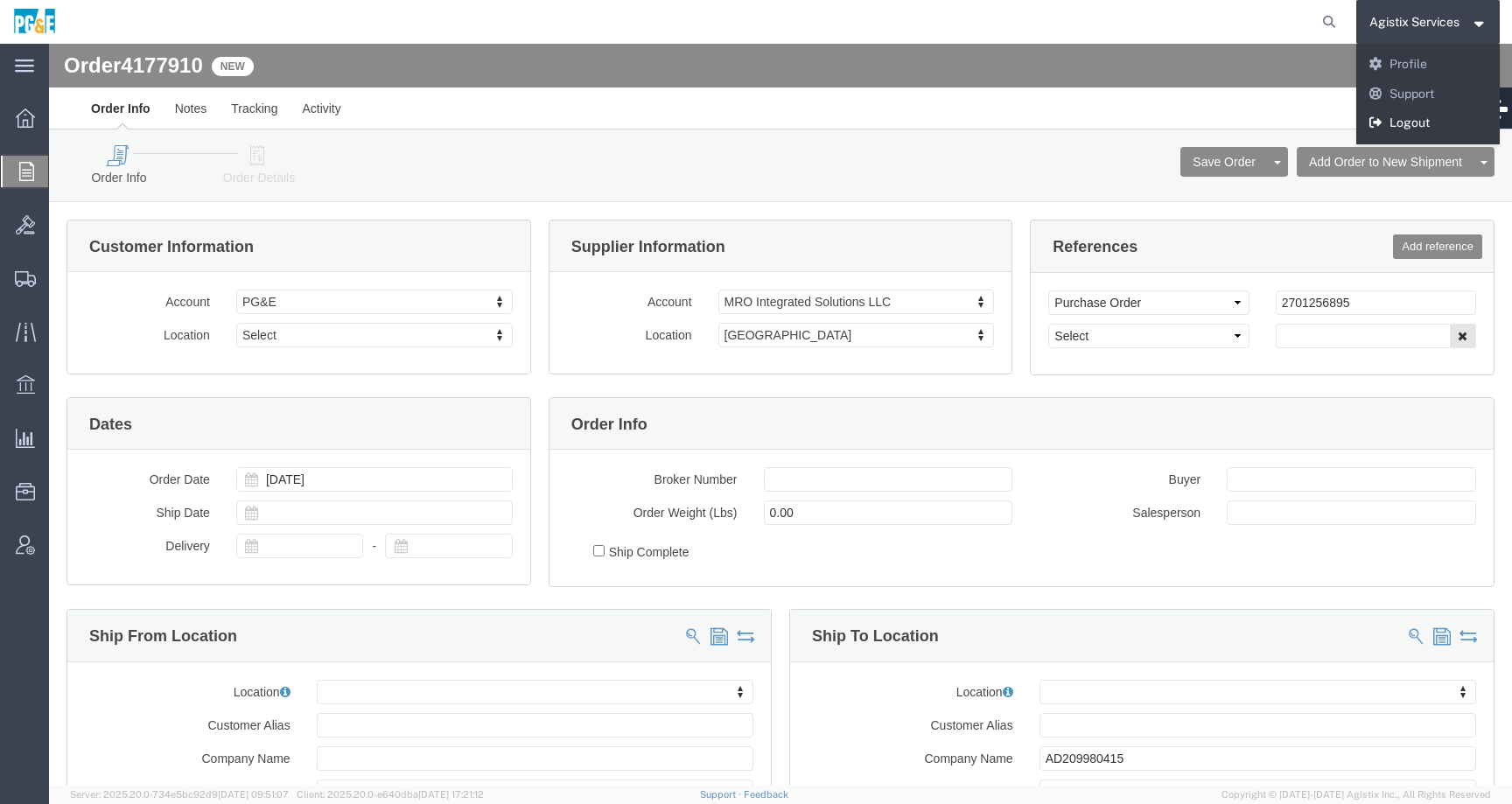
click at [1400, 117] on link "Logout" at bounding box center [1428, 124] width 145 height 30
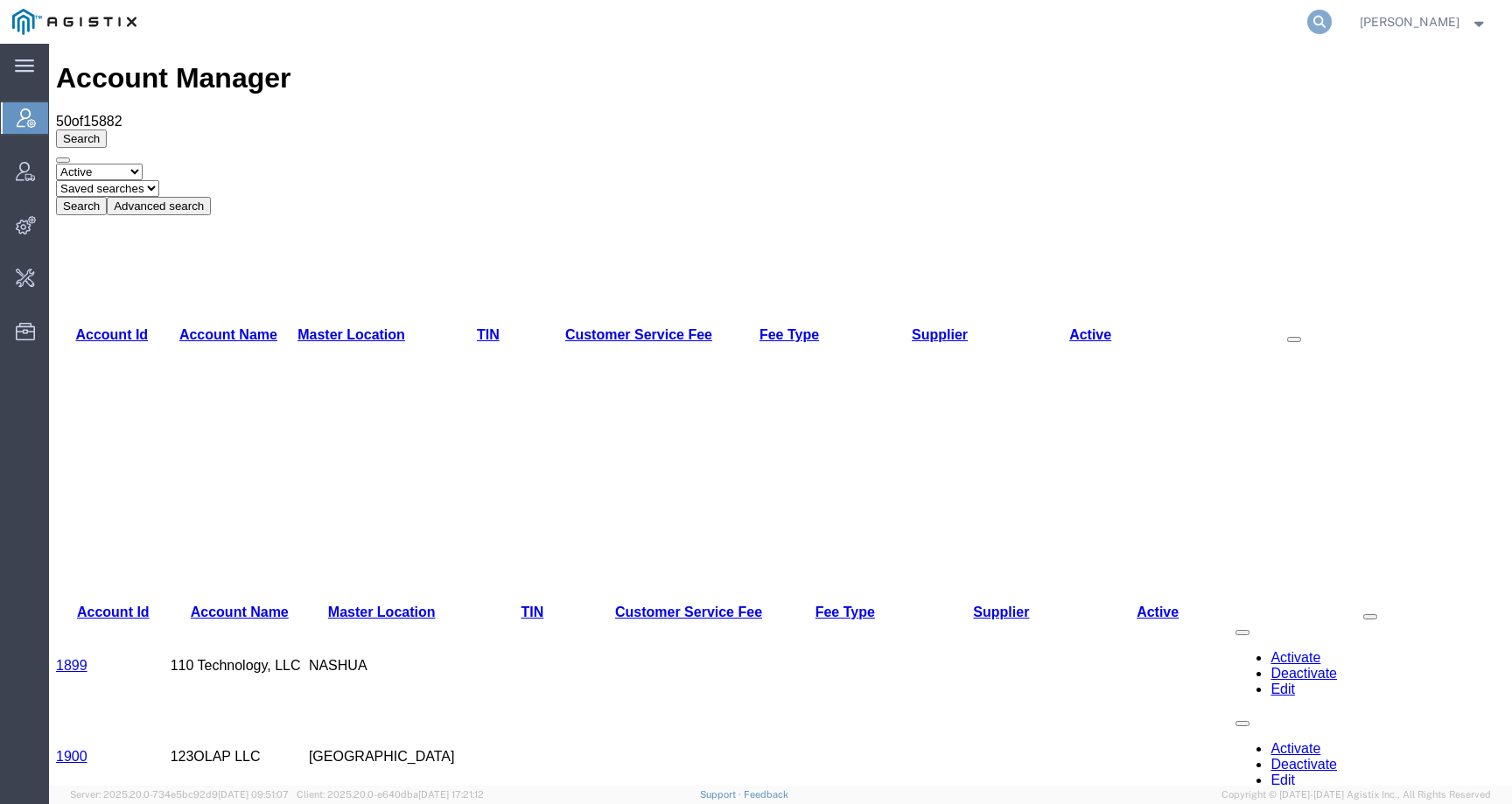
click at [1332, 22] on icon at bounding box center [1319, 22] width 25 height 25
click at [1286, 22] on input "search" at bounding box center [1041, 22] width 532 height 42
paste input "5014254"
type input "5014254"
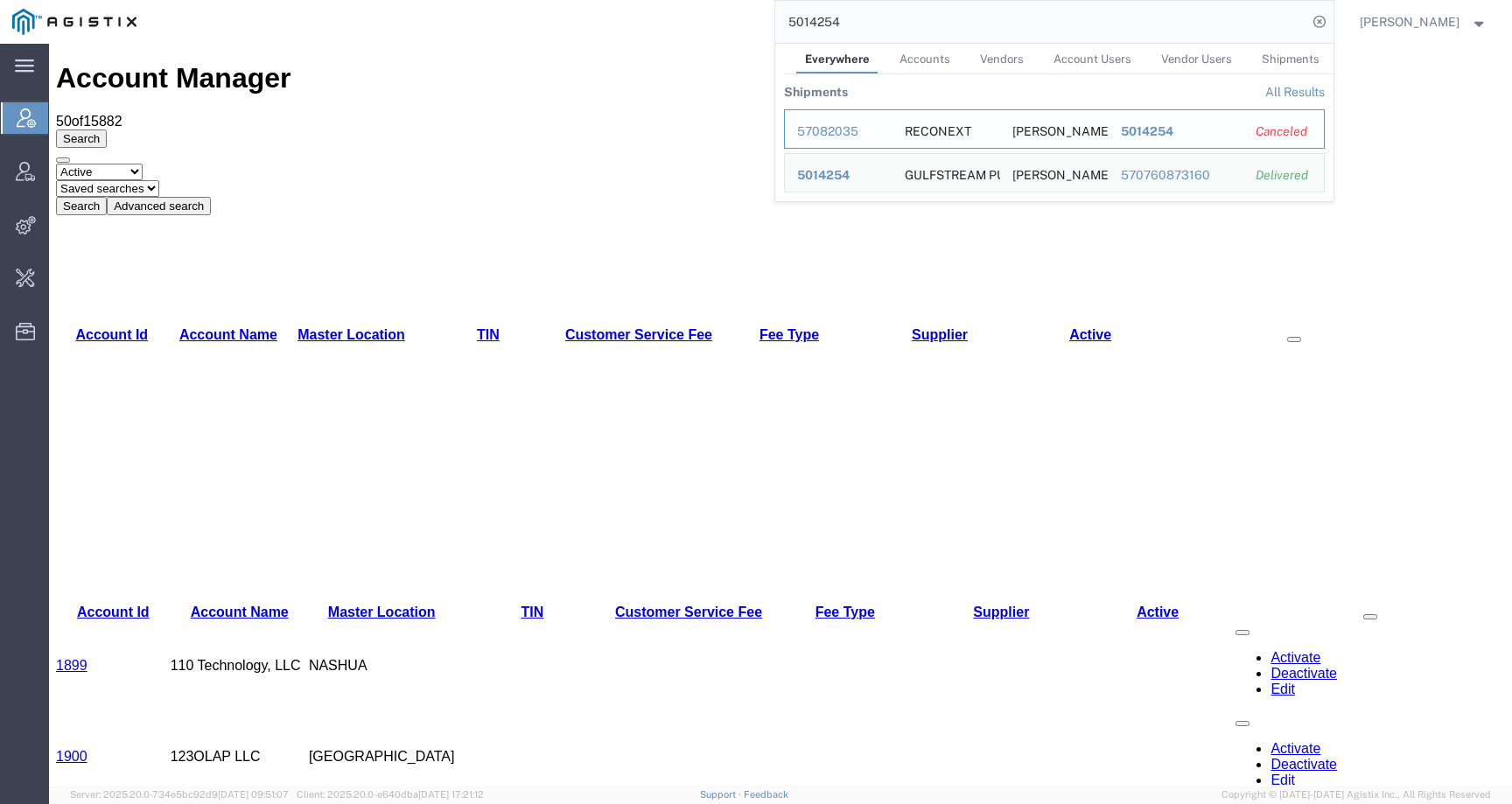
click at [839, 132] on div "57082035" at bounding box center [838, 132] width 83 height 18
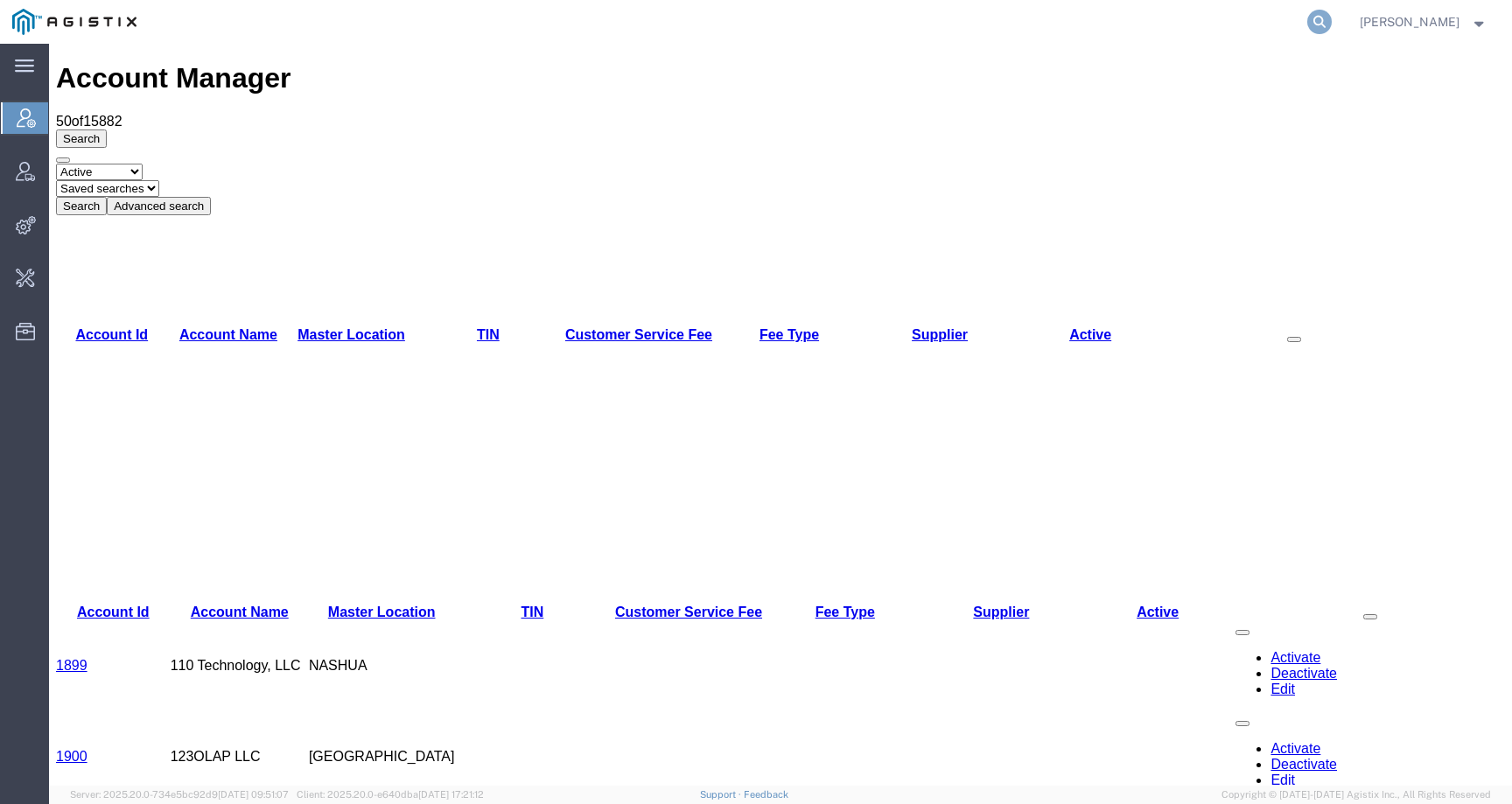
click at [1332, 18] on icon at bounding box center [1319, 22] width 25 height 25
click at [1284, 20] on input "search" at bounding box center [1041, 22] width 532 height 42
paste input "57082035"
type input "57082035"
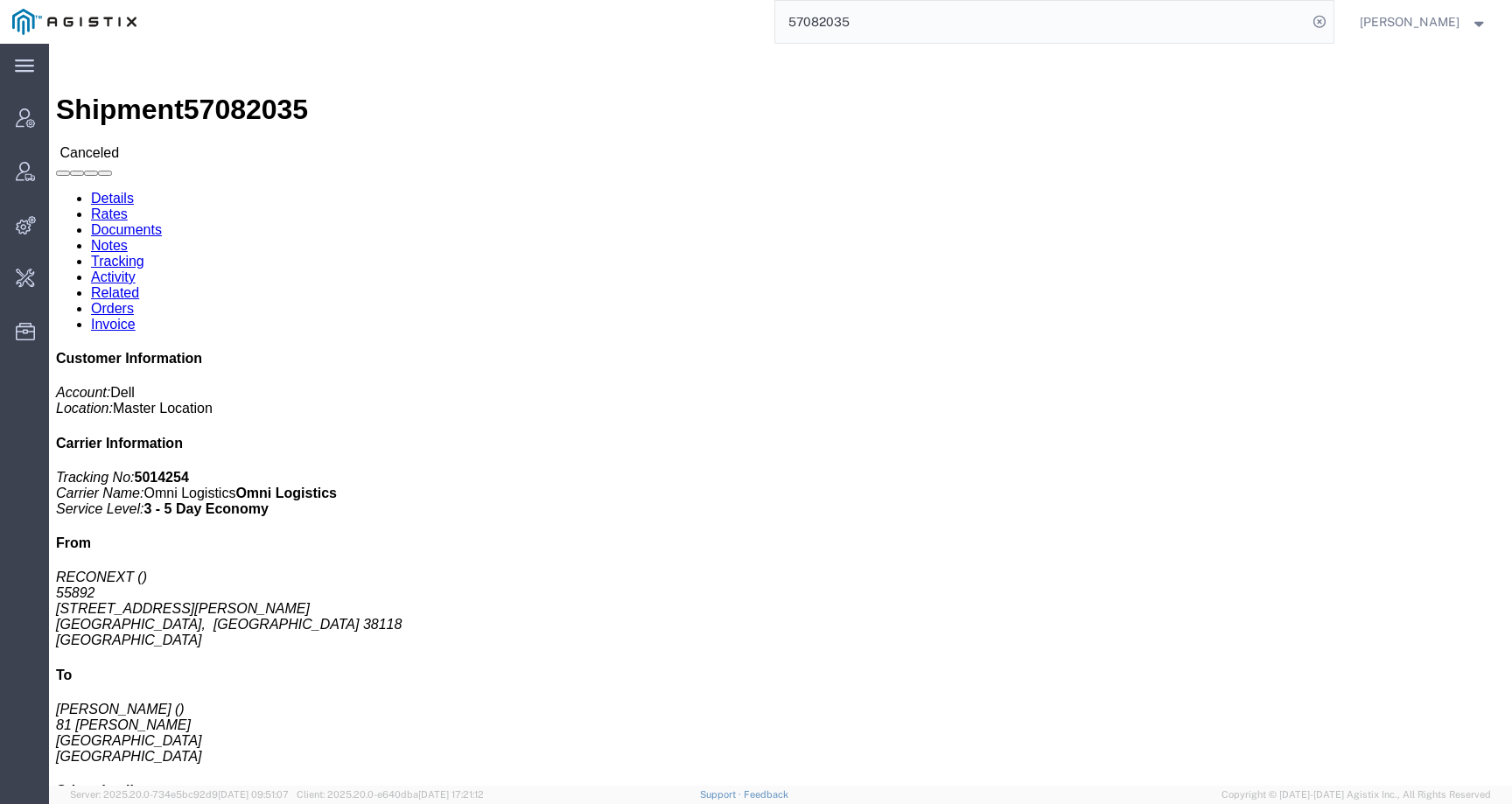
click span "57082035"
copy span "57082035"
